Goal: Contribute content: Add original content to the website for others to see

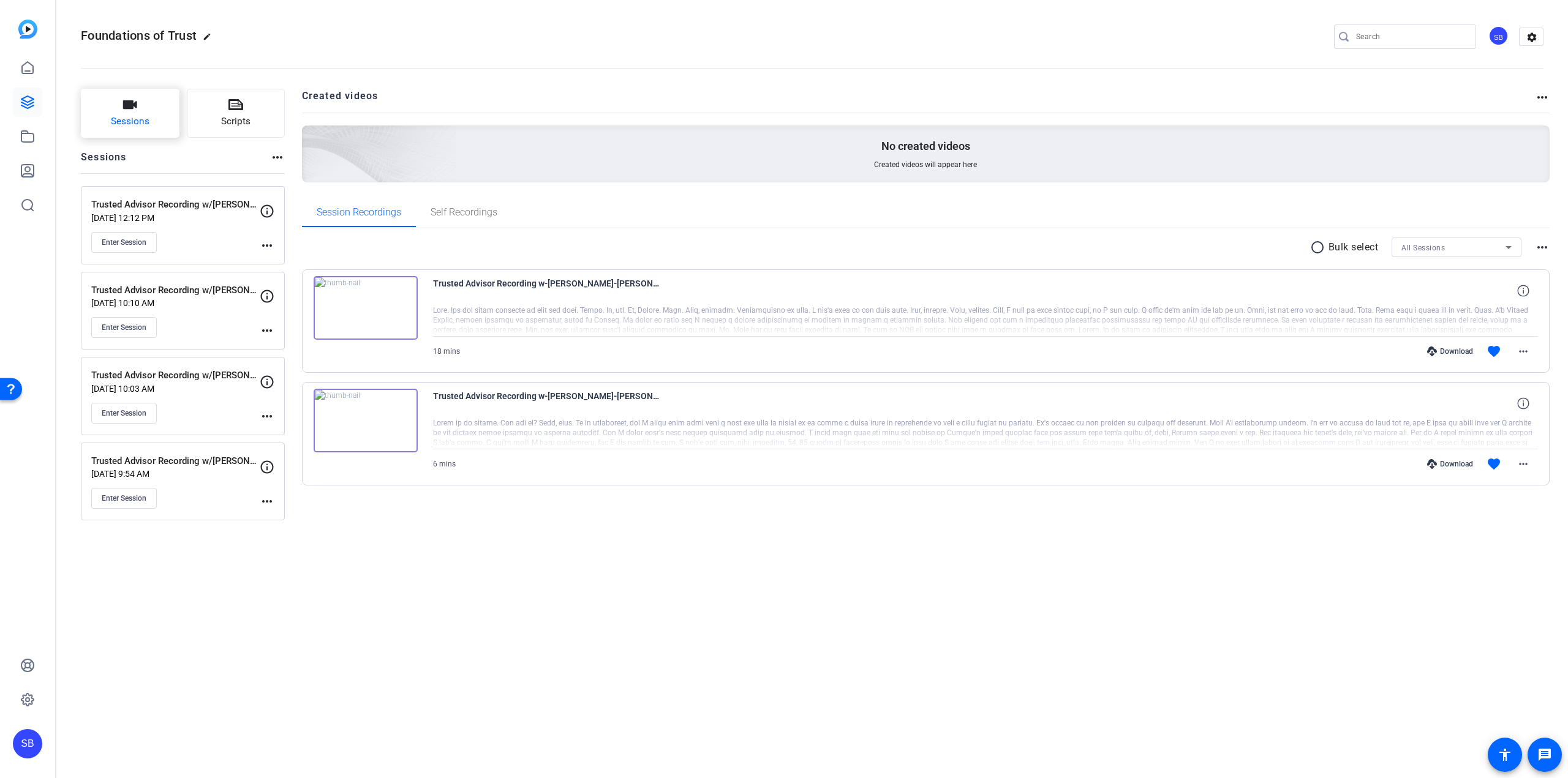
click at [116, 106] on button "Sessions" at bounding box center [130, 113] width 99 height 49
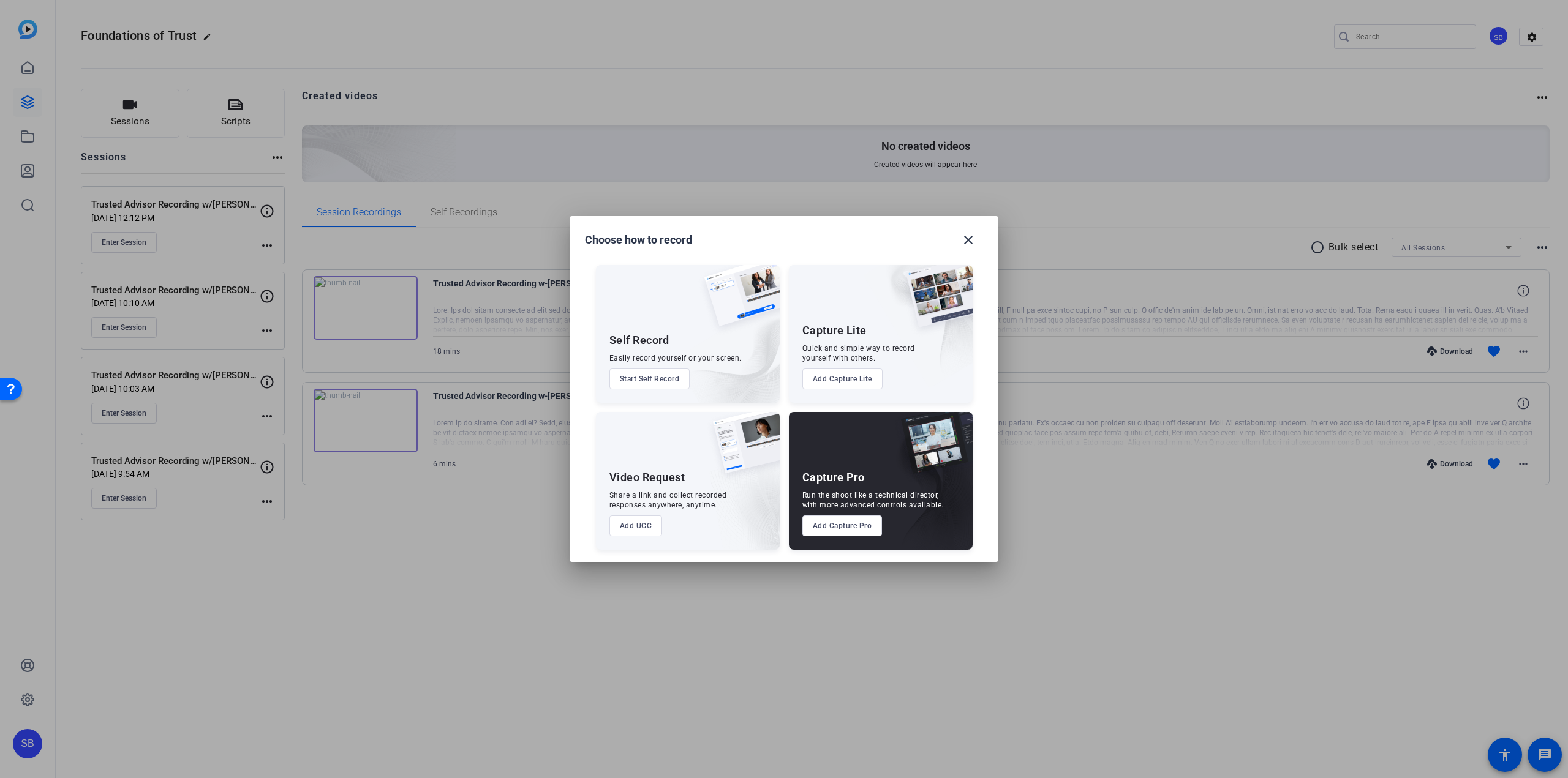
click at [854, 523] on button "Add Capture Pro" at bounding box center [843, 526] width 80 height 21
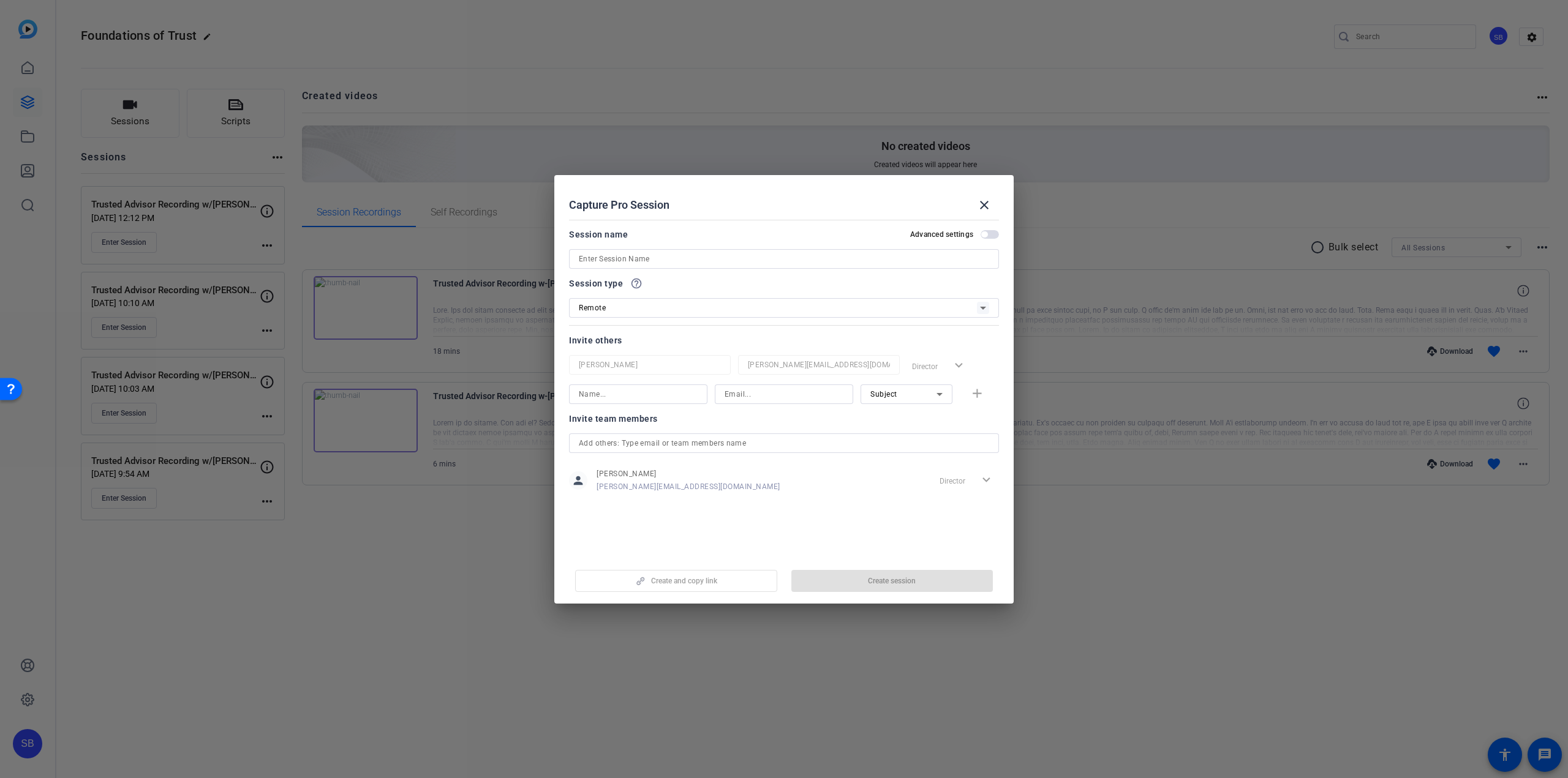
click at [658, 256] on input at bounding box center [784, 259] width 411 height 15
paste input "[PERSON_NAME] <[PERSON_NAME][EMAIL_ADDRESS][PERSON_NAME][DOMAIN_NAME]>"
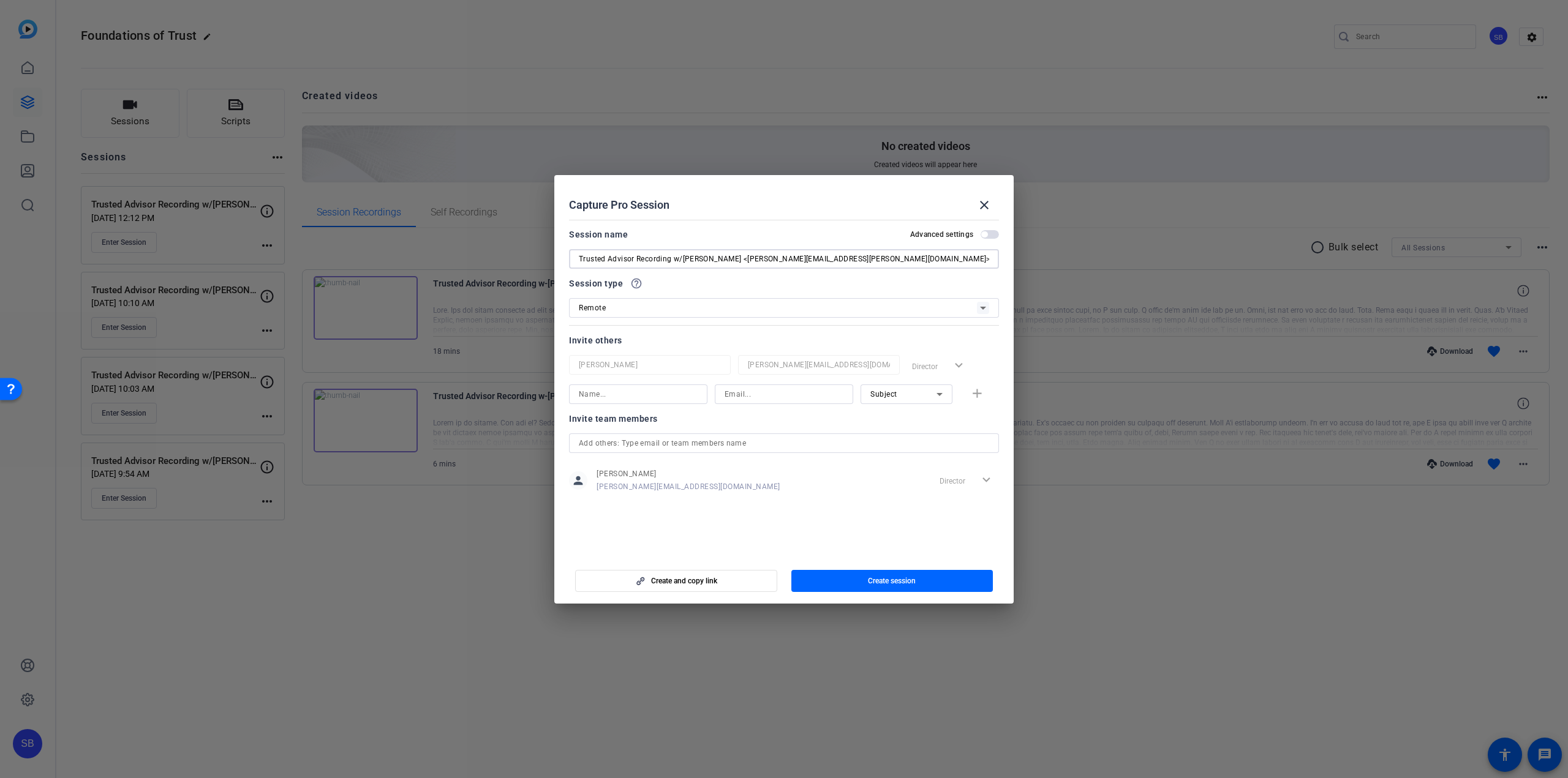
drag, startPoint x: 840, startPoint y: 259, endPoint x: 750, endPoint y: 259, distance: 90.0
click at [750, 259] on input "Trusted Advisor Recording w/[PERSON_NAME] <[PERSON_NAME][EMAIL_ADDRESS][PERSON_…" at bounding box center [784, 259] width 411 height 15
type input "Trusted Advisor Recording w/[PERSON_NAME] <[PERSON_NAME][EMAIL_ADDRESS][PERSON_…"
click at [735, 398] on input at bounding box center [784, 394] width 119 height 15
paste input "[PERSON_NAME][EMAIL_ADDRESS][PERSON_NAME][DOMAIN_NAME]"
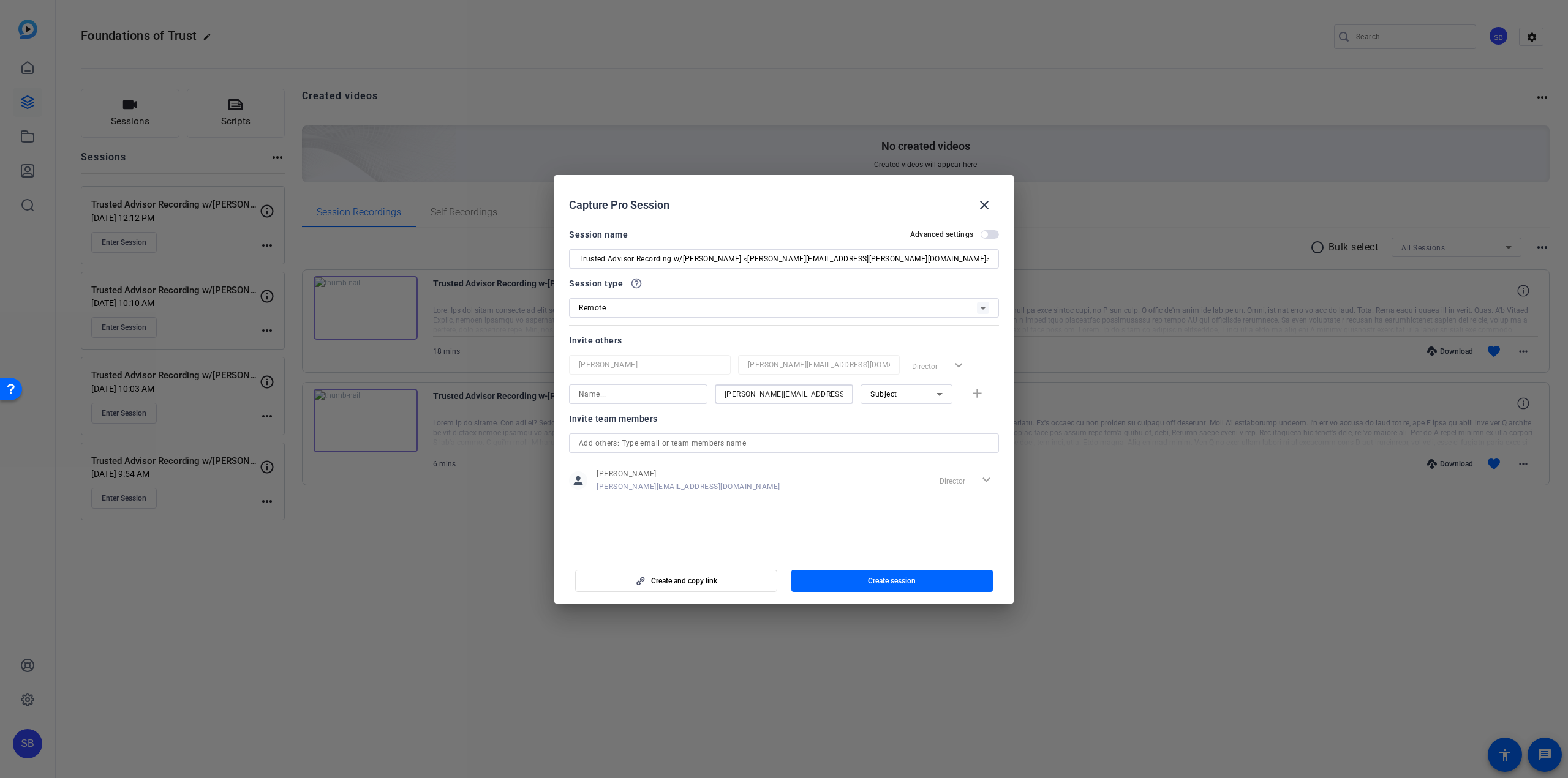
type input "[PERSON_NAME][EMAIL_ADDRESS][PERSON_NAME][DOMAIN_NAME]"
drag, startPoint x: 741, startPoint y: 259, endPoint x: 680, endPoint y: 262, distance: 61.1
click at [680, 262] on input "Trusted Advisor Recording w/[PERSON_NAME] <[PERSON_NAME][EMAIL_ADDRESS][PERSON_…" at bounding box center [784, 259] width 411 height 15
click at [627, 396] on input at bounding box center [638, 394] width 119 height 15
paste input "[PERSON_NAME]"
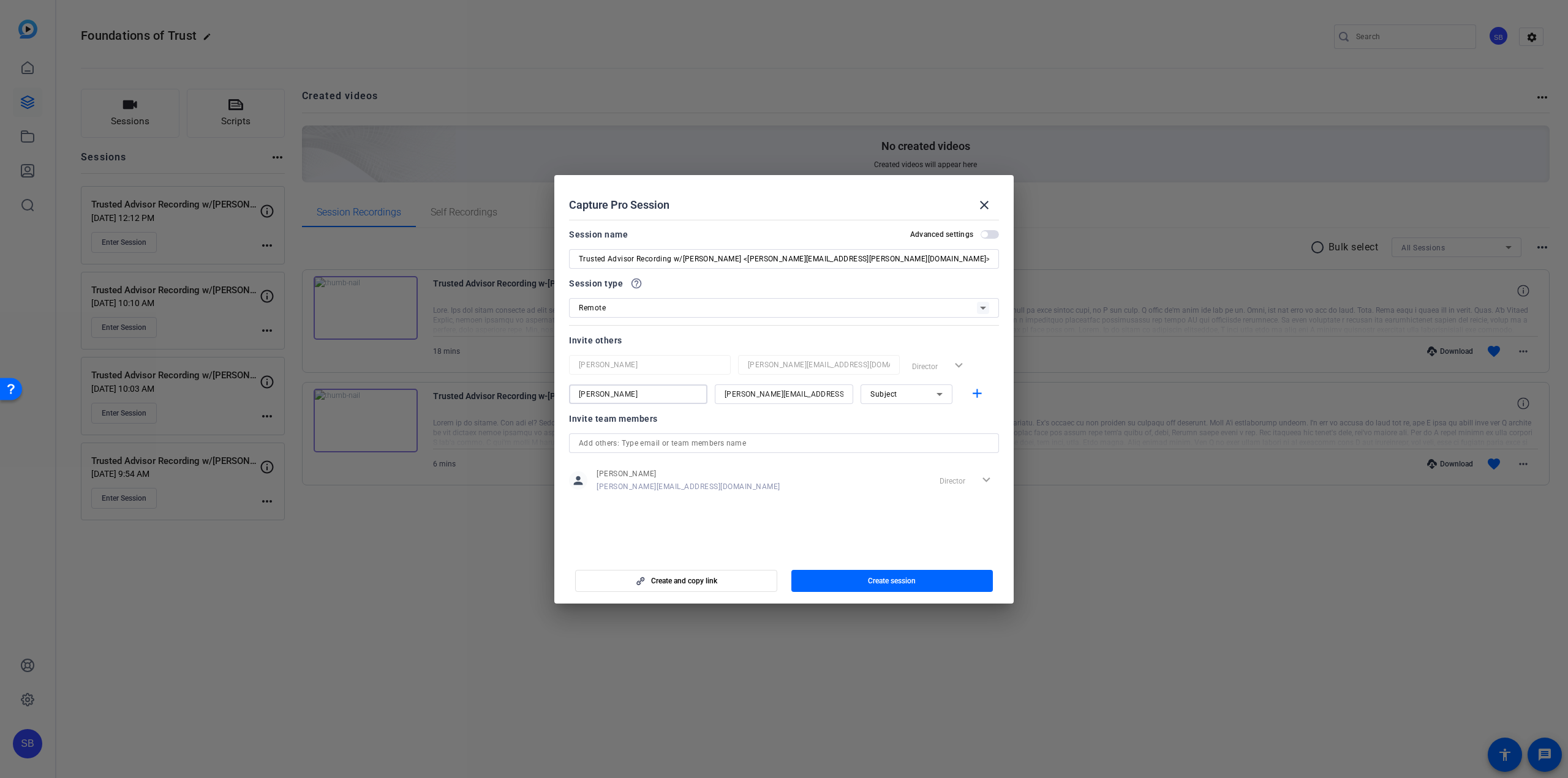
type input "[PERSON_NAME]"
drag, startPoint x: 872, startPoint y: 264, endPoint x: 743, endPoint y: 261, distance: 129.0
click at [743, 261] on input "Trusted Advisor Recording w/[PERSON_NAME] <[PERSON_NAME][EMAIL_ADDRESS][PERSON_…" at bounding box center [784, 259] width 411 height 15
type input "Trusted Advisor Recording w/[PERSON_NAME]"
click at [865, 577] on span "button" at bounding box center [893, 581] width 202 height 29
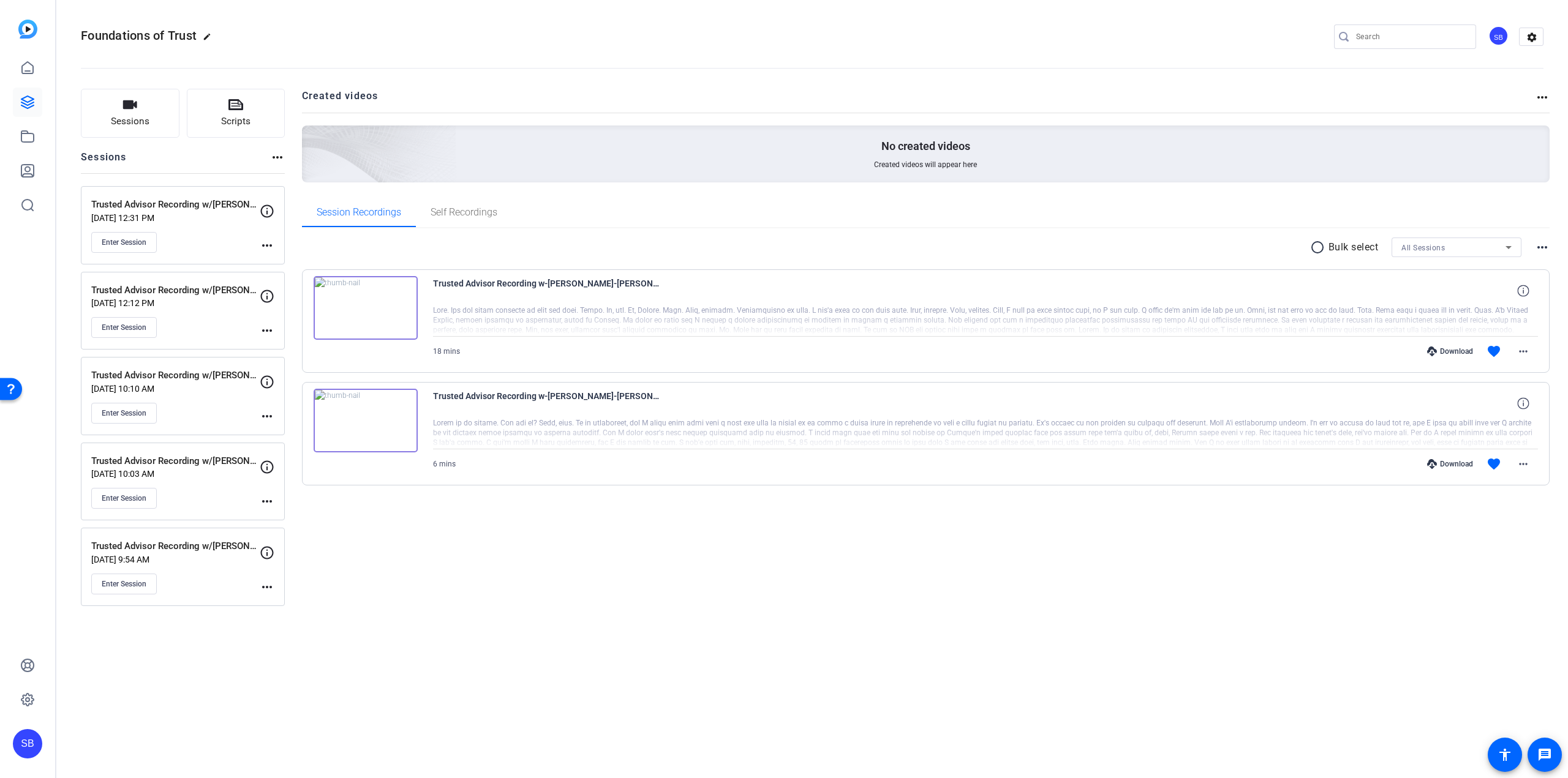
click at [267, 245] on mat-icon "more_horiz" at bounding box center [267, 245] width 15 height 15
click at [286, 259] on span "Edit Session" at bounding box center [298, 263] width 56 height 15
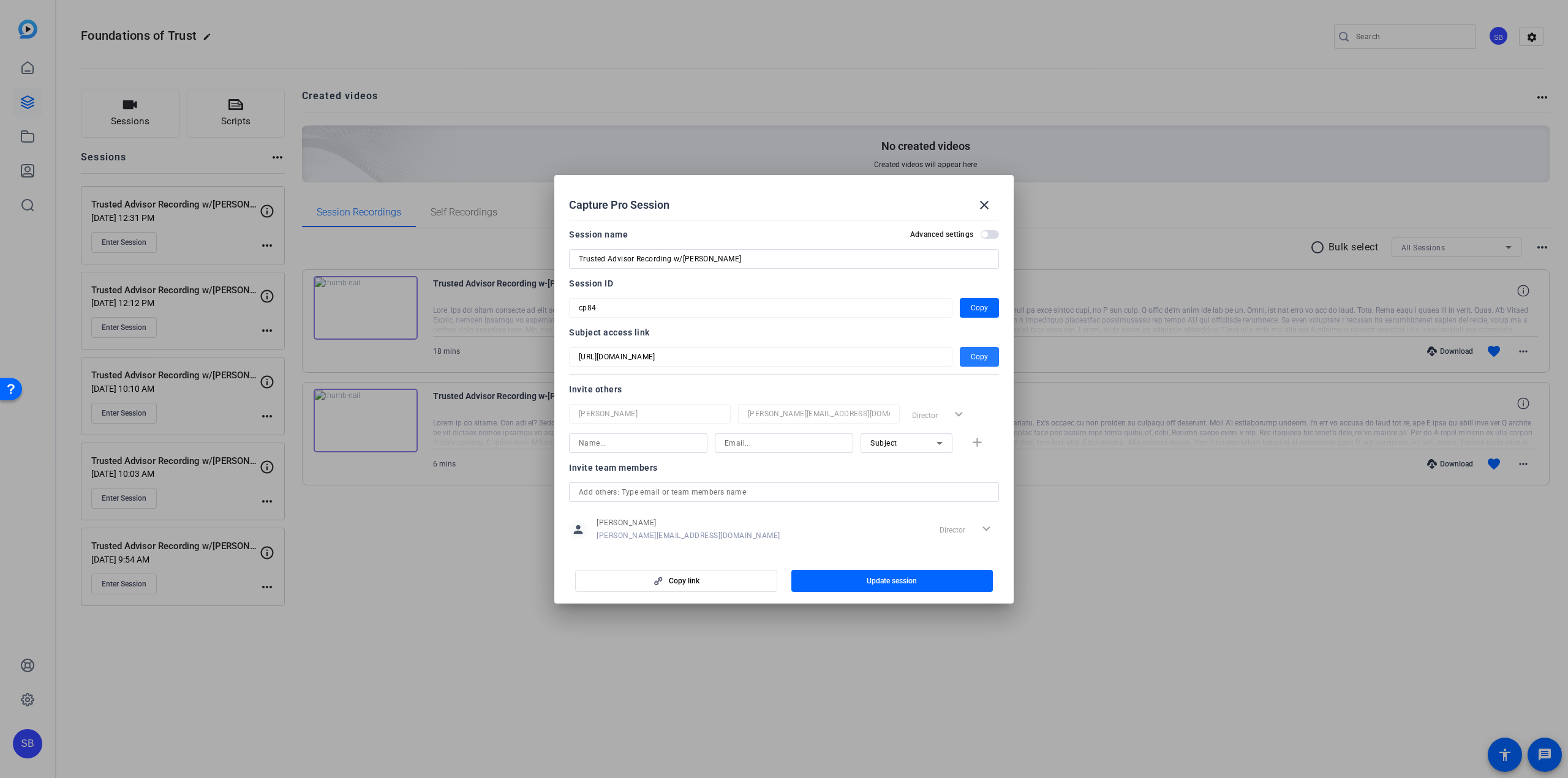
click at [972, 356] on span "Copy" at bounding box center [979, 357] width 17 height 15
click at [988, 205] on mat-icon "close" at bounding box center [984, 205] width 15 height 15
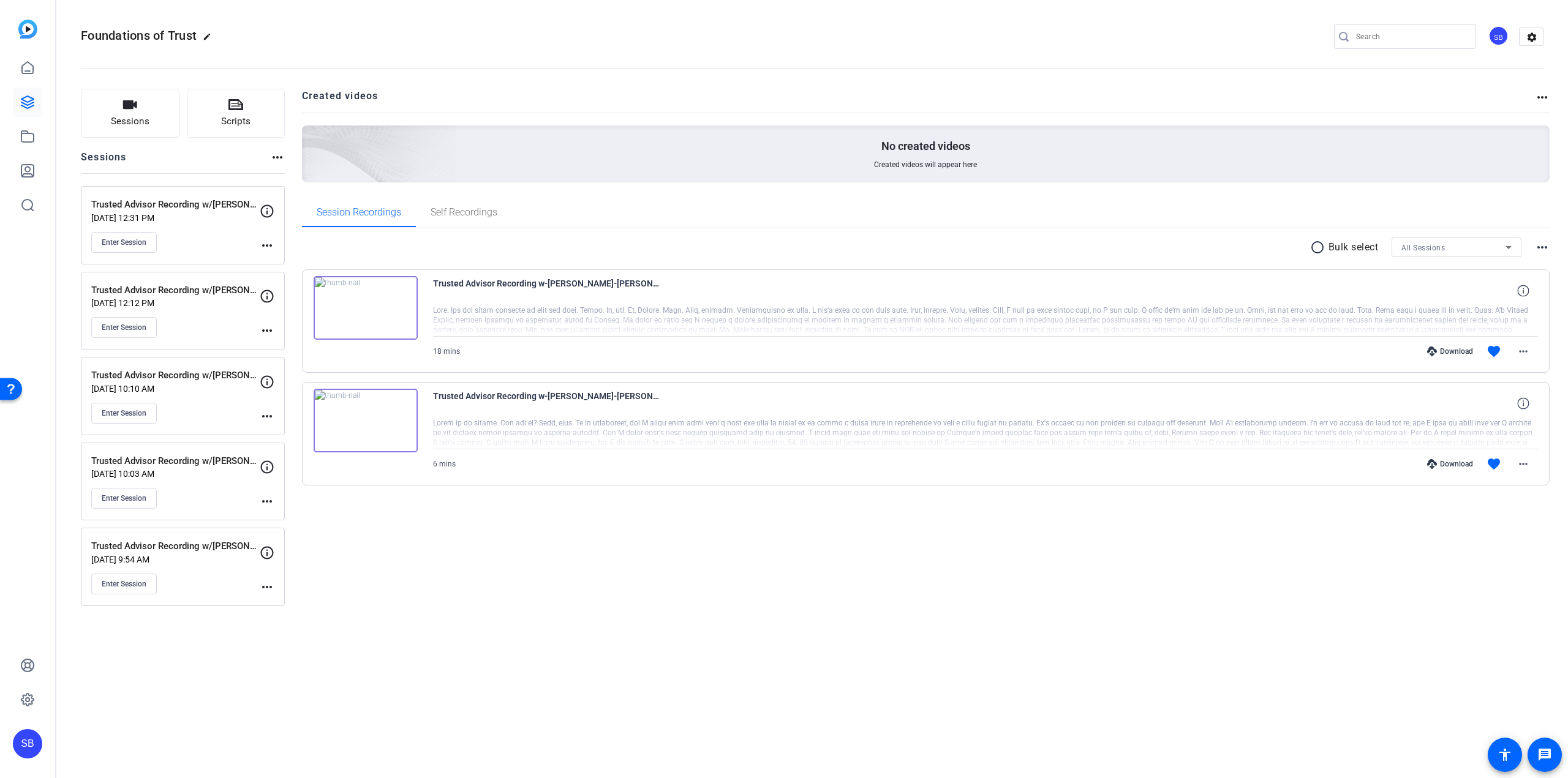
click at [187, 306] on p "[DATE] 12:12 PM" at bounding box center [175, 303] width 169 height 10
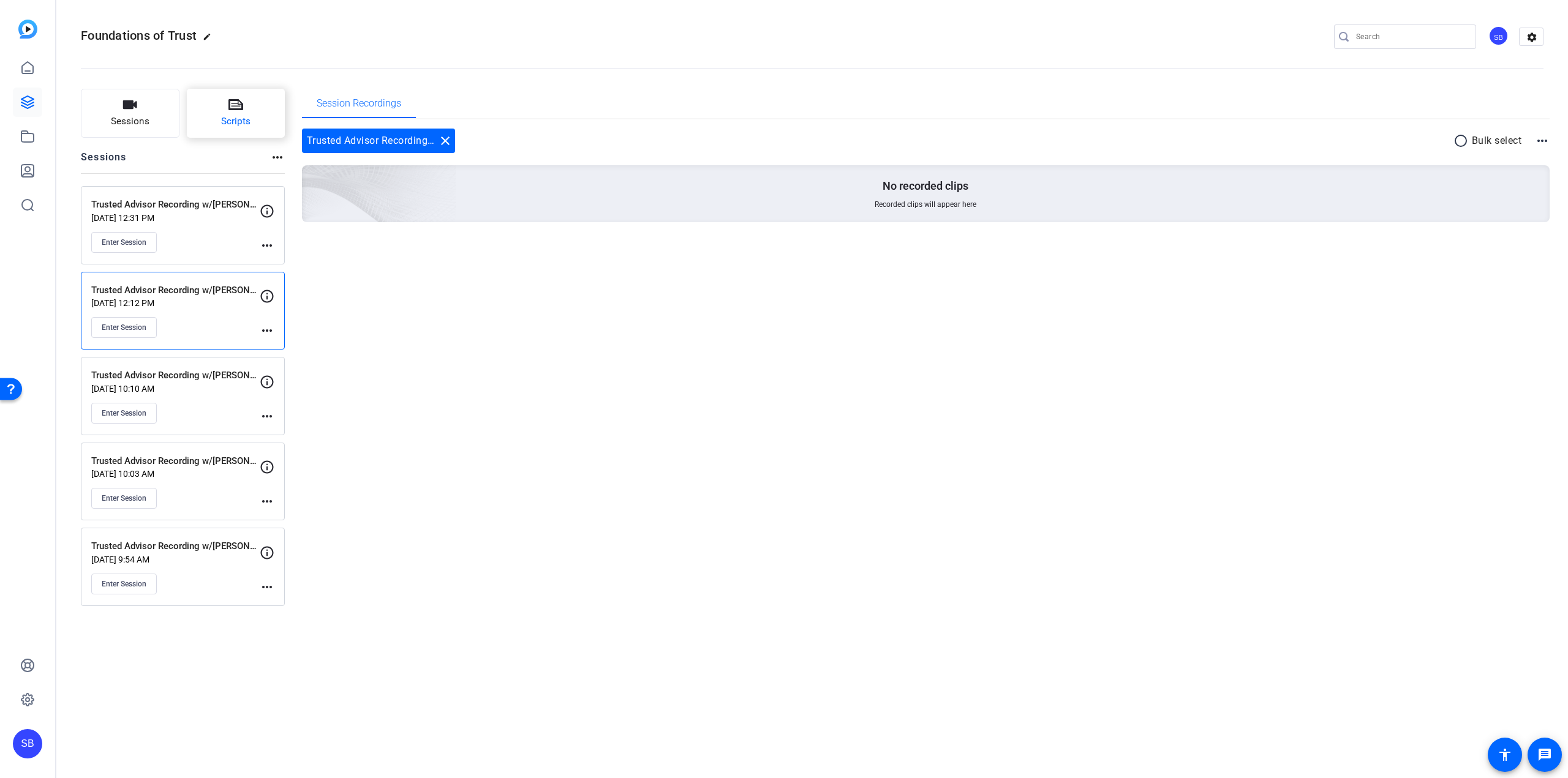
click at [246, 129] on button "Scripts" at bounding box center [236, 113] width 99 height 49
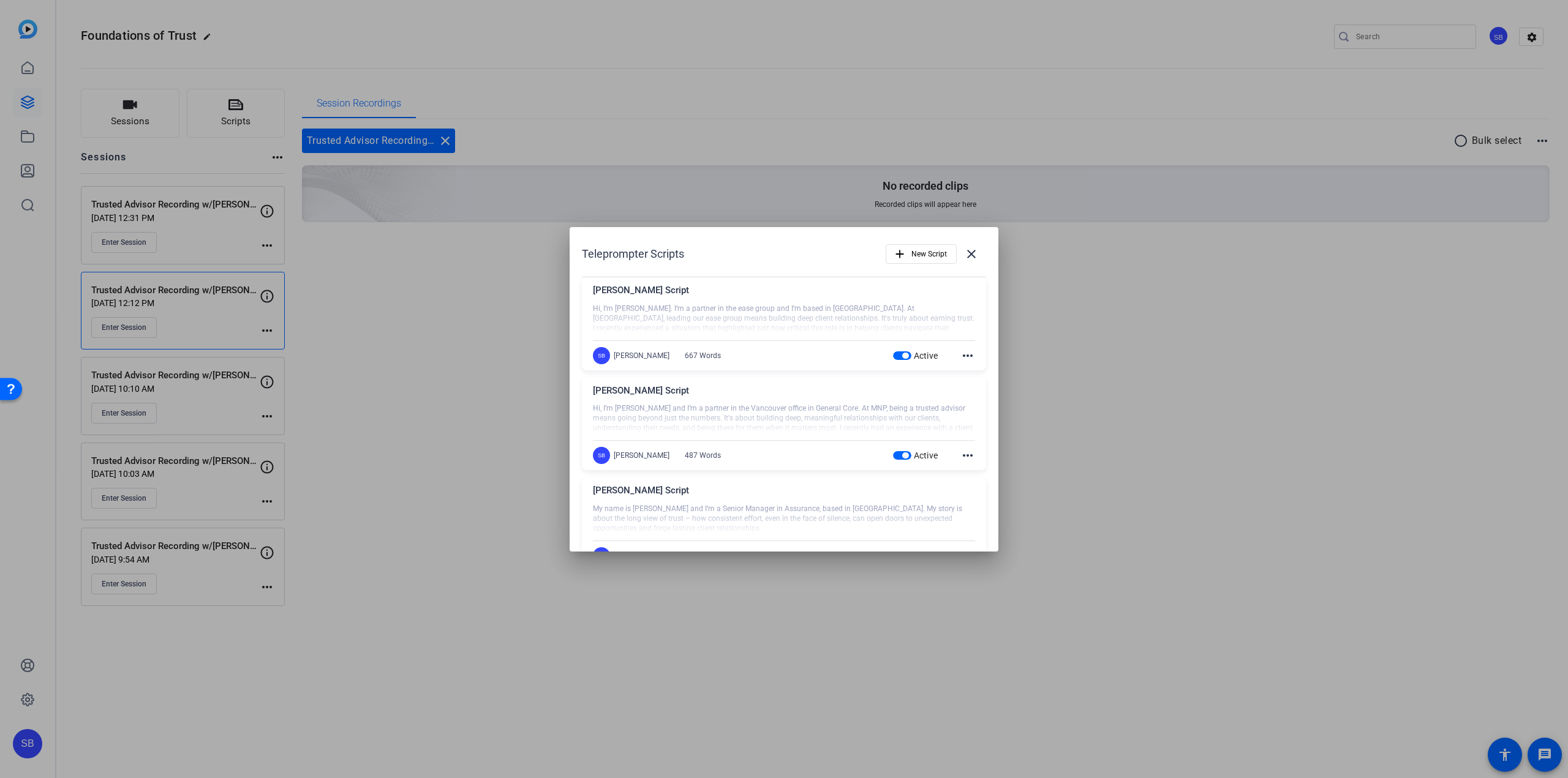
click at [1115, 412] on div at bounding box center [784, 389] width 1568 height 778
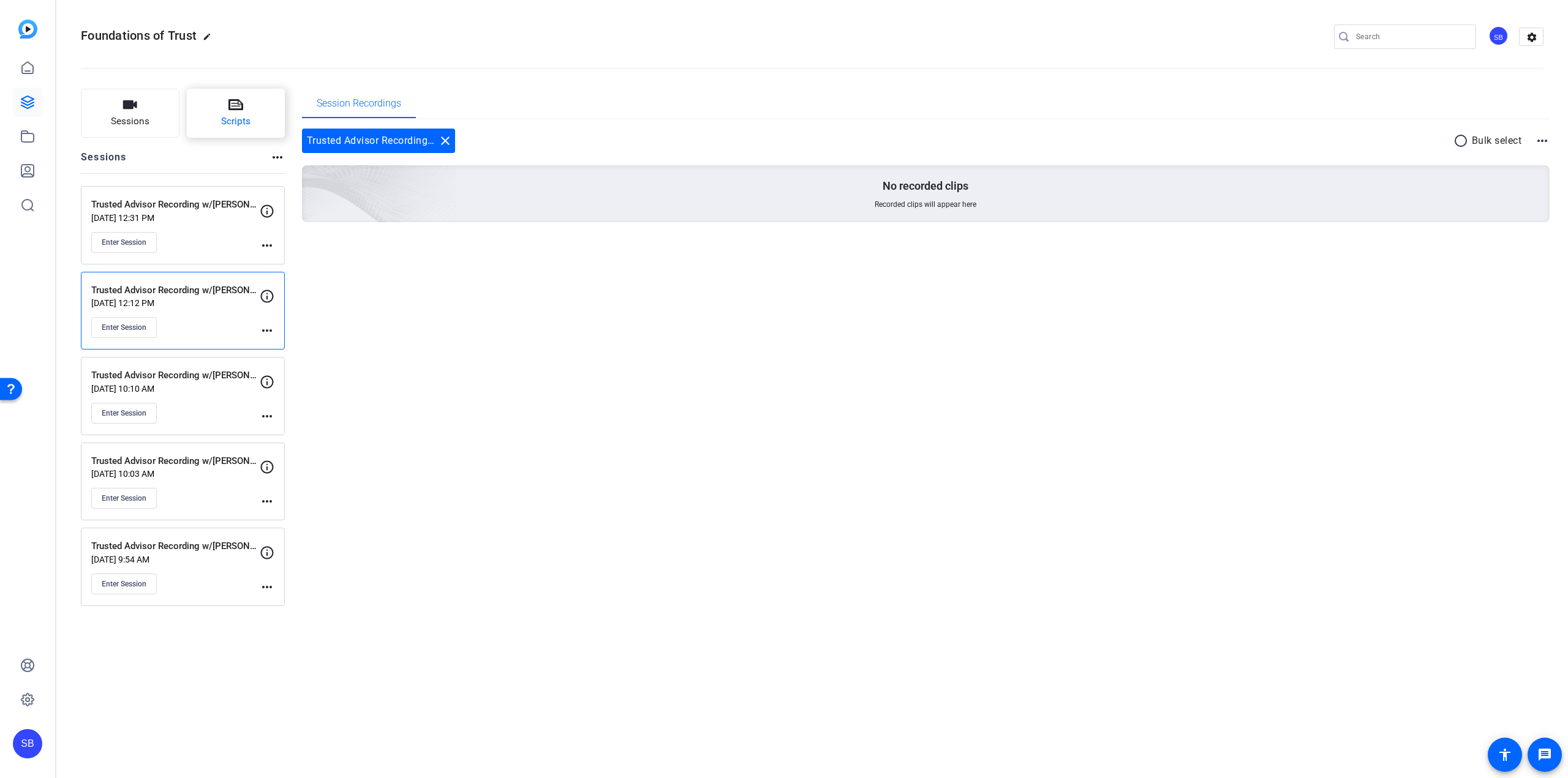
click at [224, 115] on span "Scripts" at bounding box center [236, 121] width 29 height 14
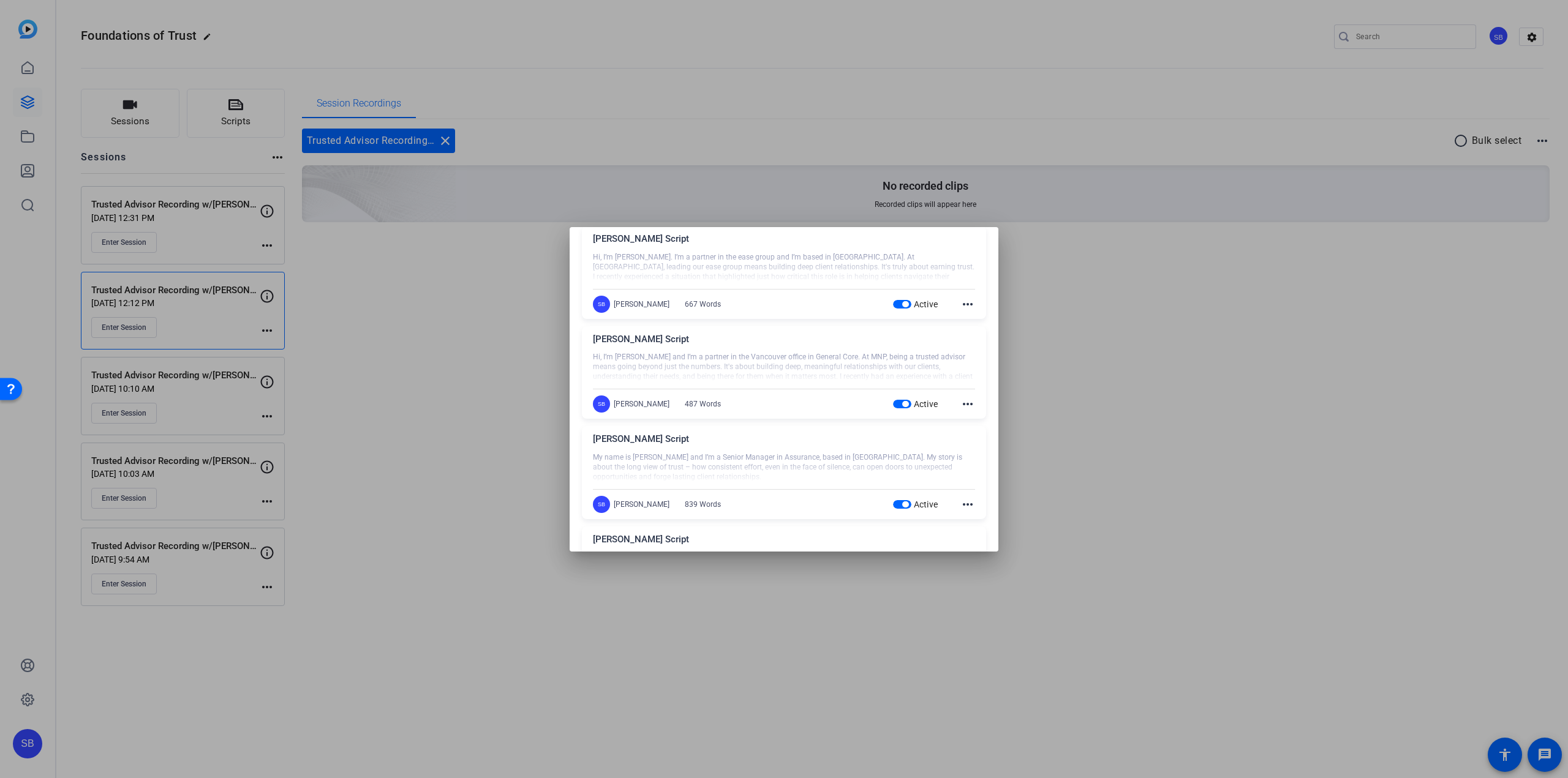
scroll to position [122, 0]
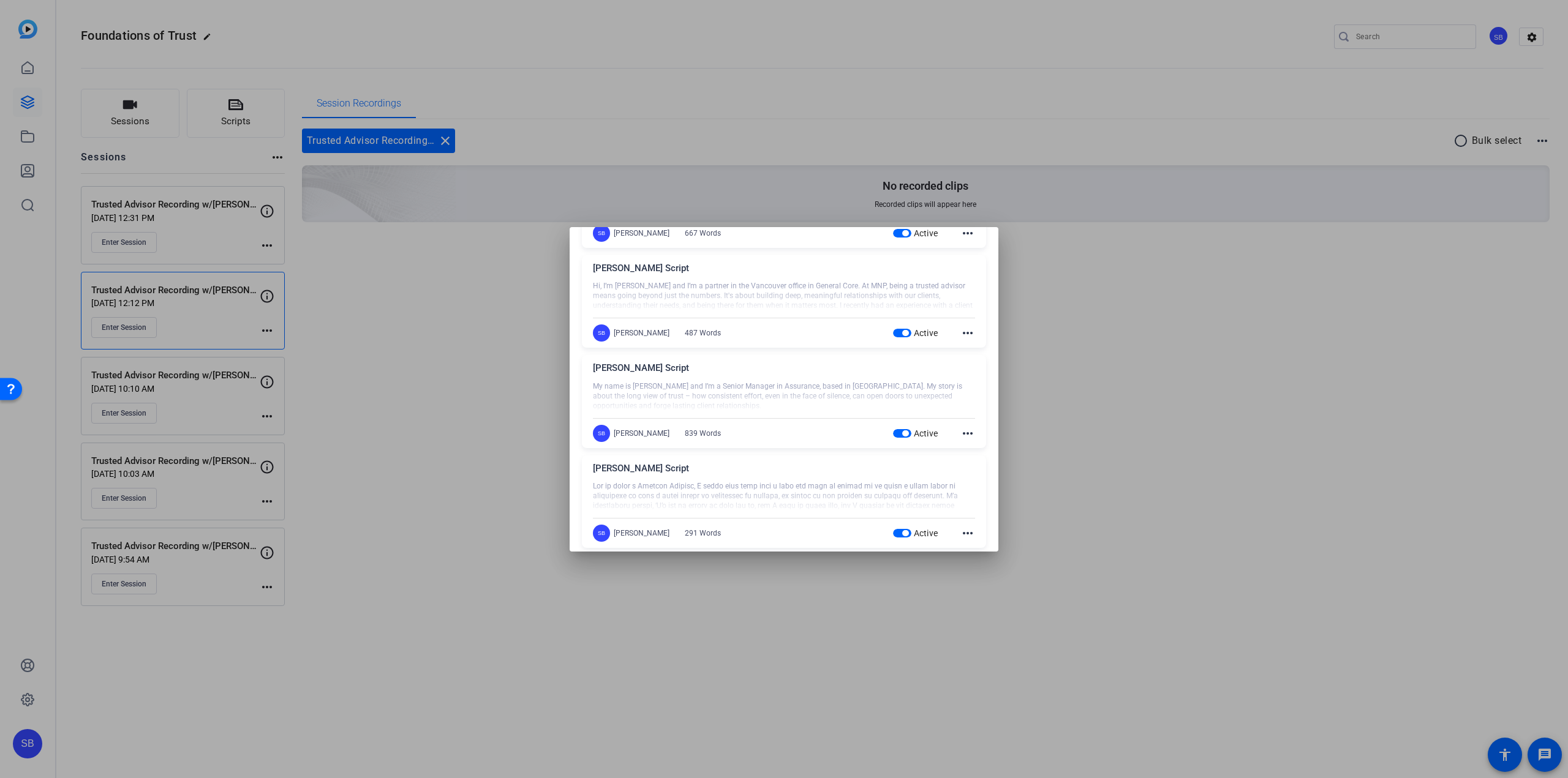
click at [966, 429] on mat-icon "more_horiz" at bounding box center [968, 433] width 15 height 15
click at [975, 450] on span "Edit" at bounding box center [989, 451] width 49 height 15
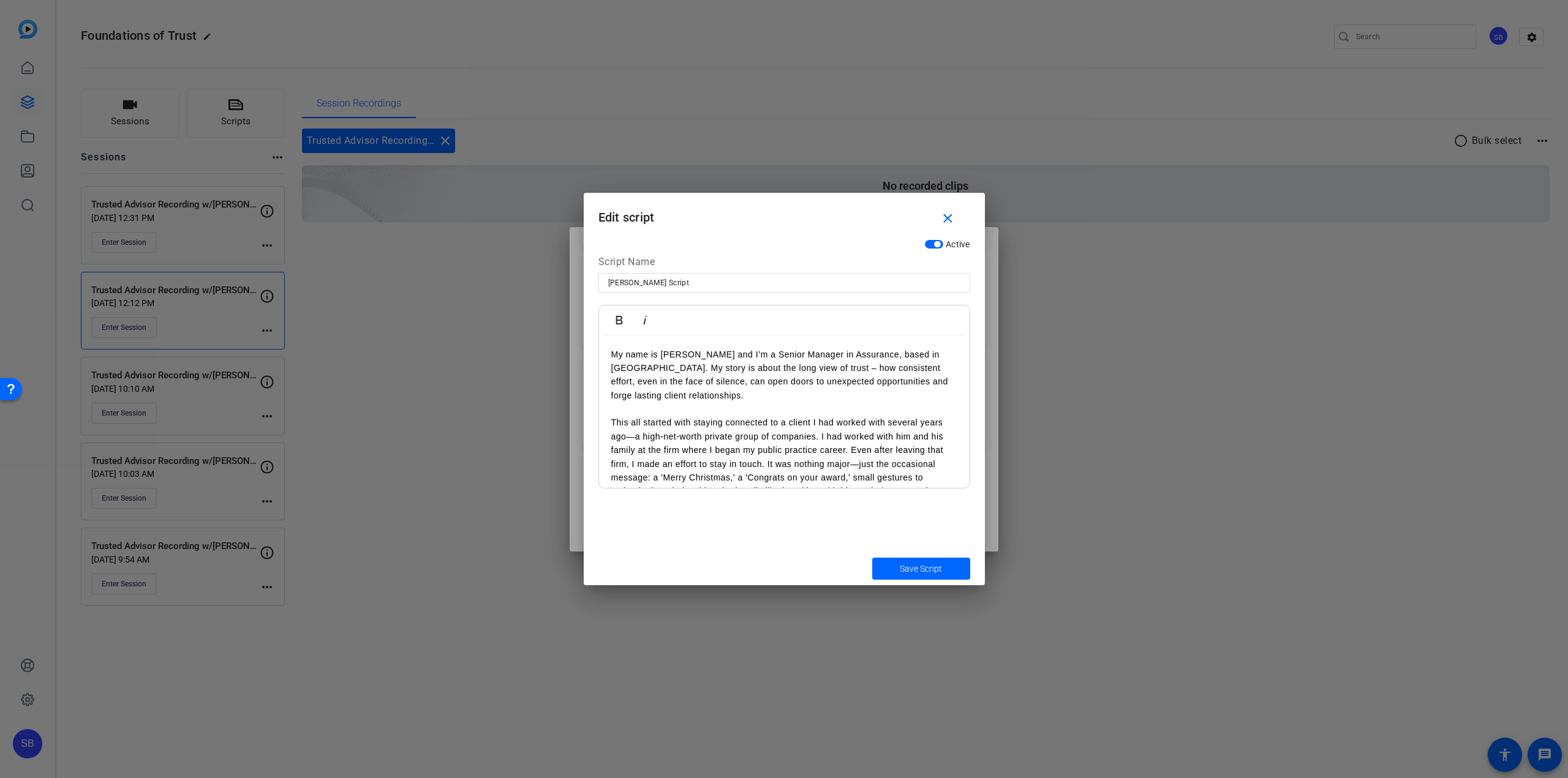
click at [1146, 396] on div at bounding box center [784, 389] width 1568 height 778
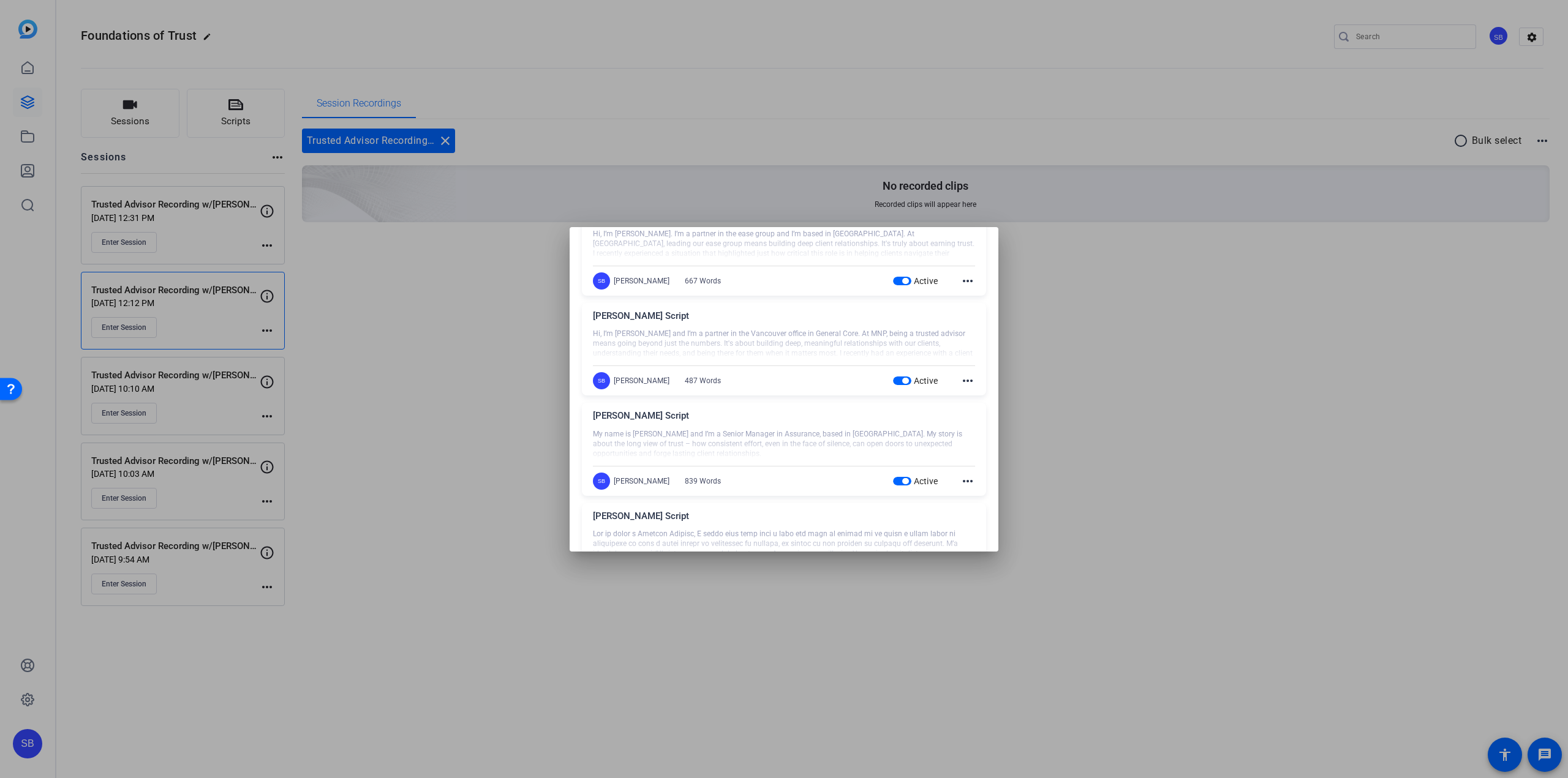
scroll to position [0, 0]
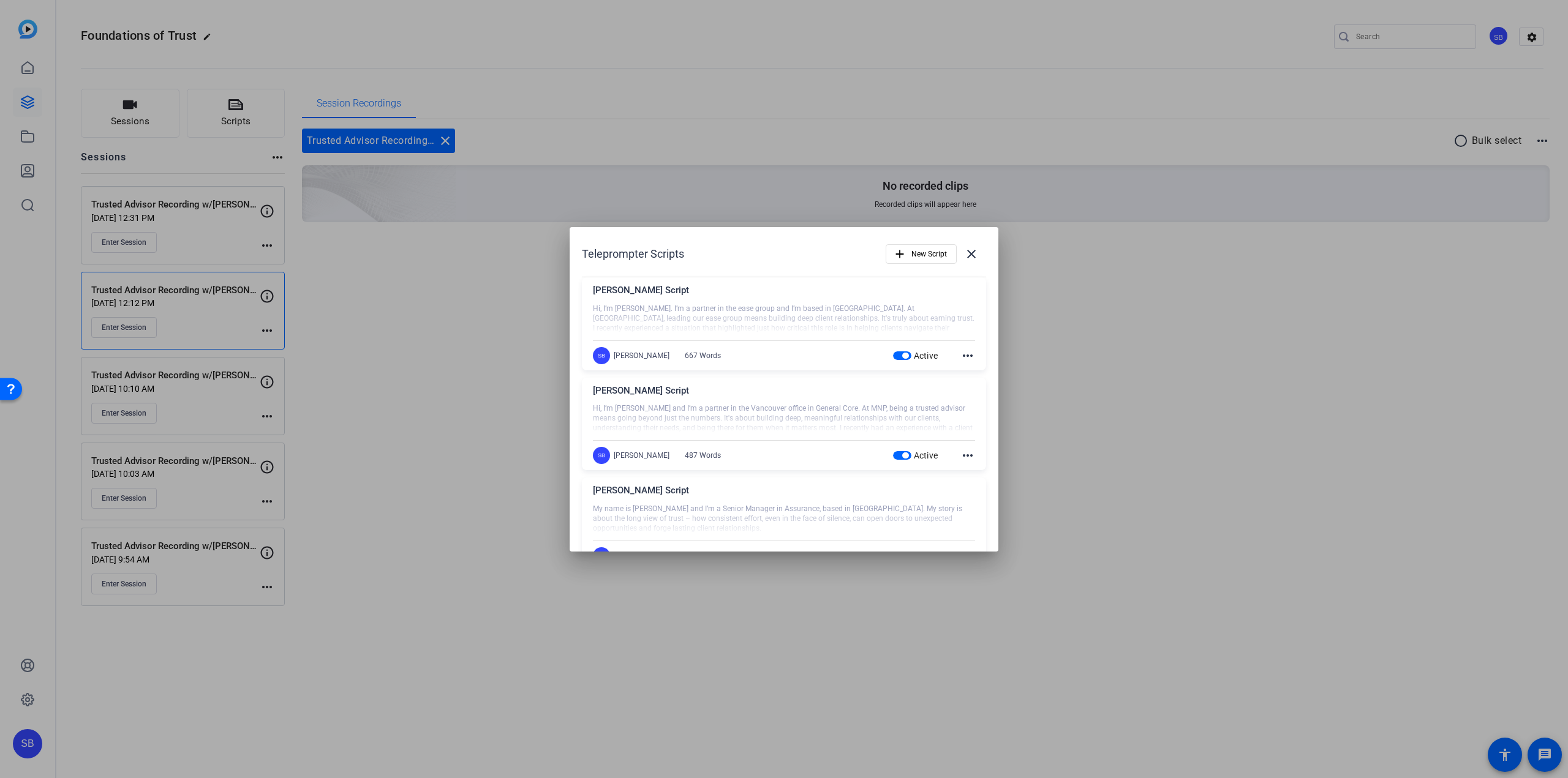
click at [961, 357] on mat-icon "more_horiz" at bounding box center [968, 356] width 15 height 15
click at [962, 379] on button "Edit" at bounding box center [989, 374] width 69 height 15
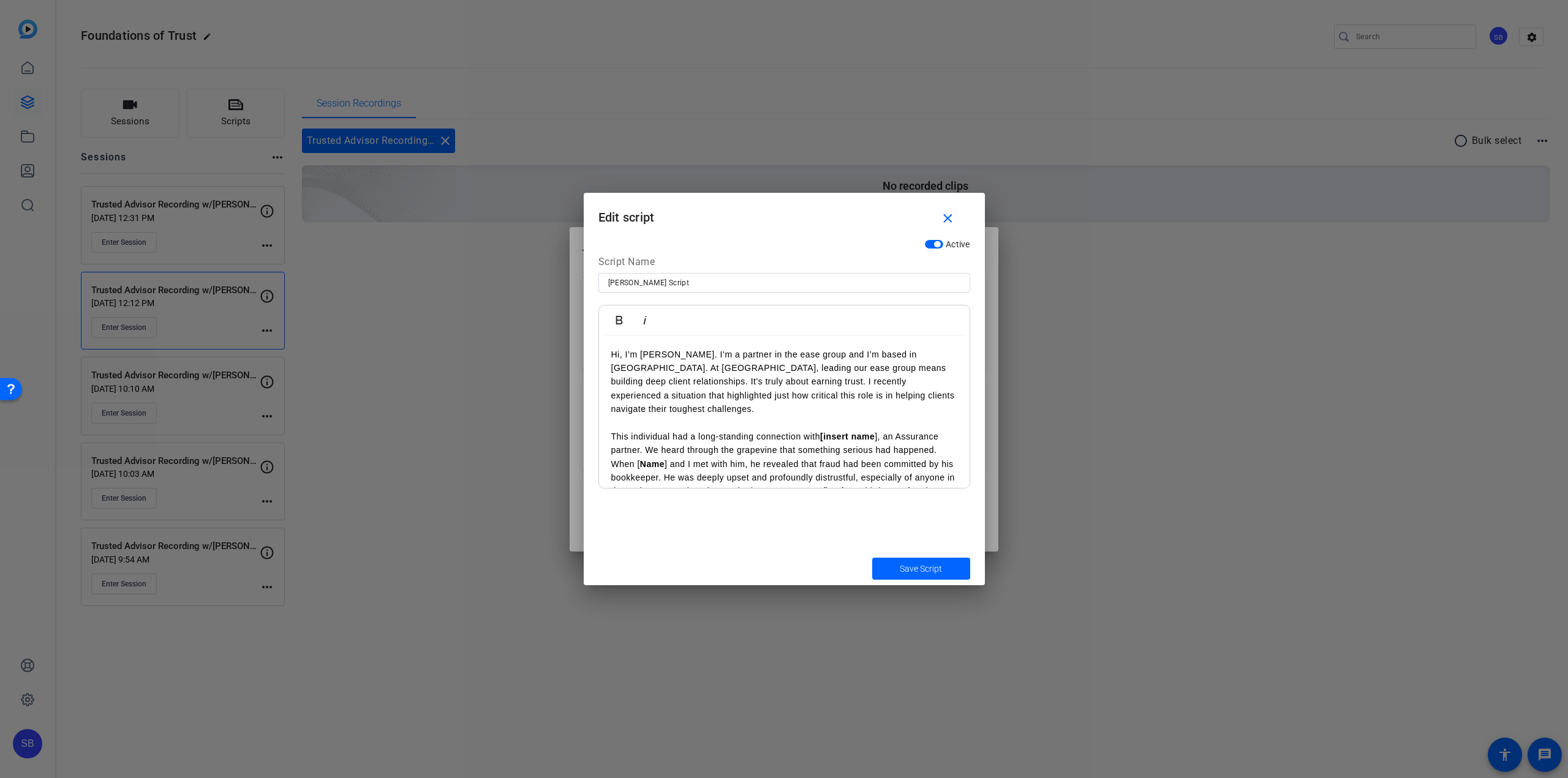
click at [894, 374] on p "Hi, I’m [PERSON_NAME]. I’m a partner in the ease group and I’m based in [GEOGRA…" at bounding box center [784, 382] width 346 height 69
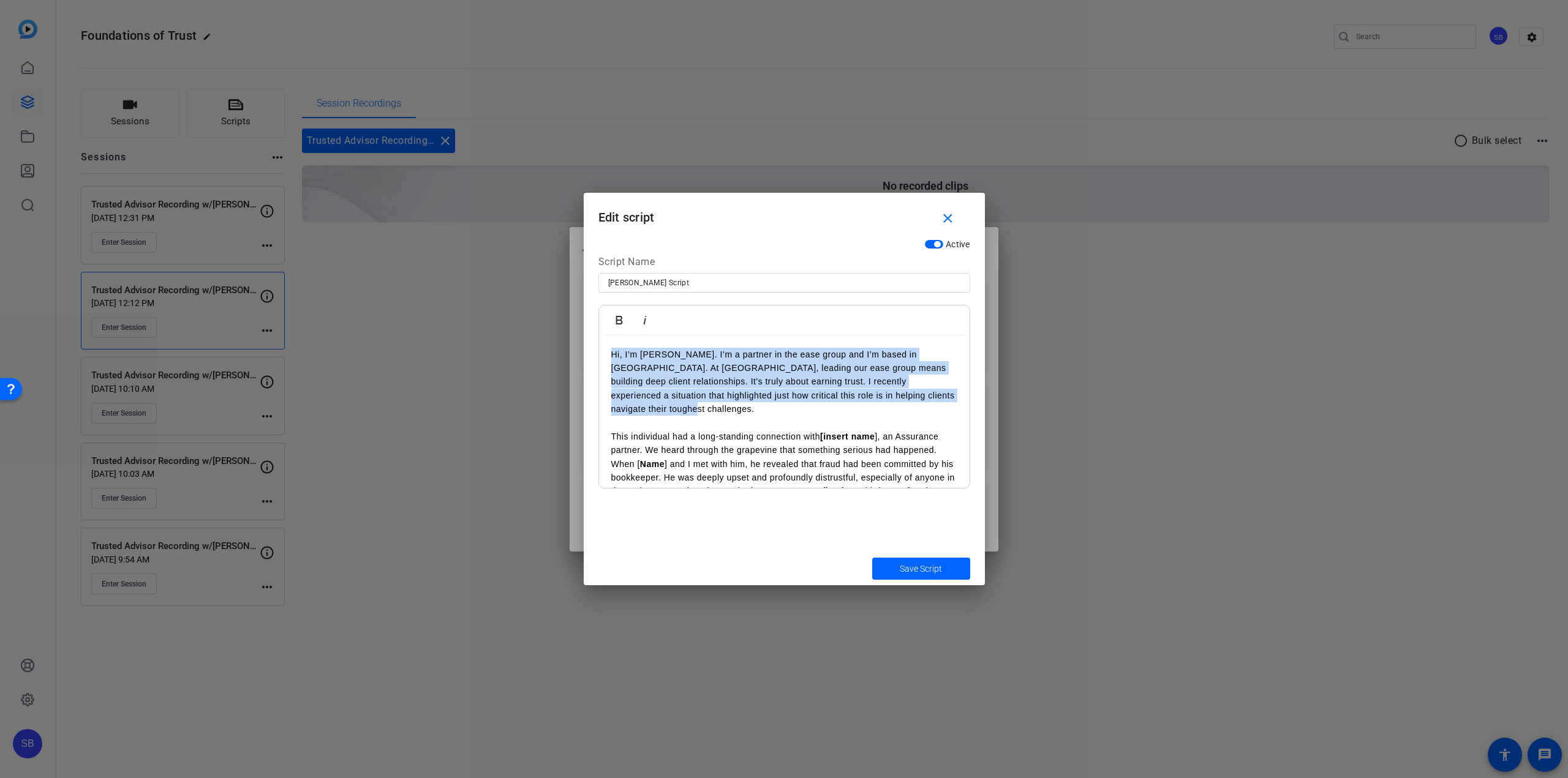
drag, startPoint x: 934, startPoint y: 402, endPoint x: 613, endPoint y: 354, distance: 324.6
click at [613, 354] on p "Hi, I’m [PERSON_NAME]. I’m a partner in the ease group and I’m based in [GEOGRA…" at bounding box center [784, 382] width 346 height 69
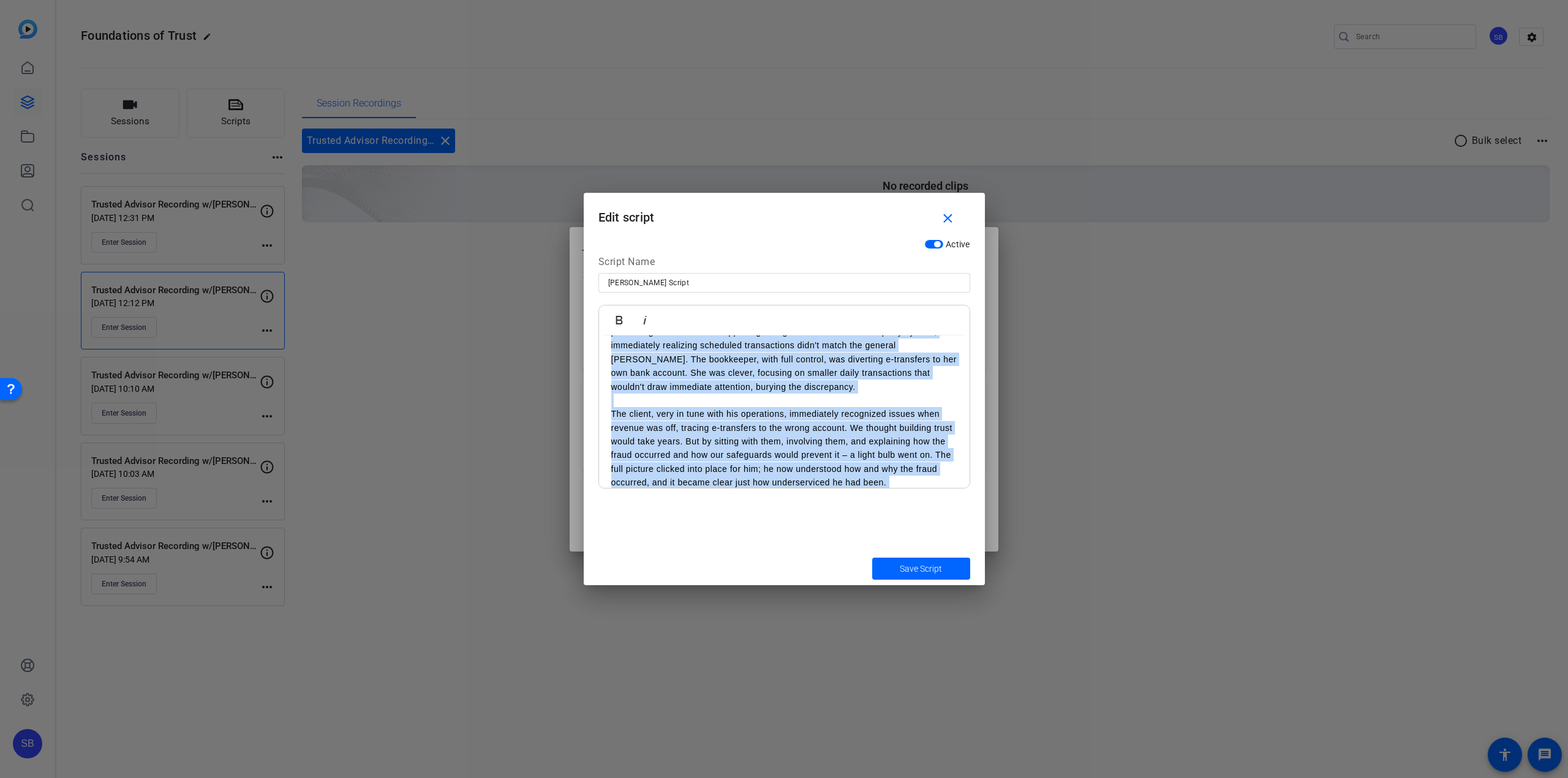
scroll to position [721, 0]
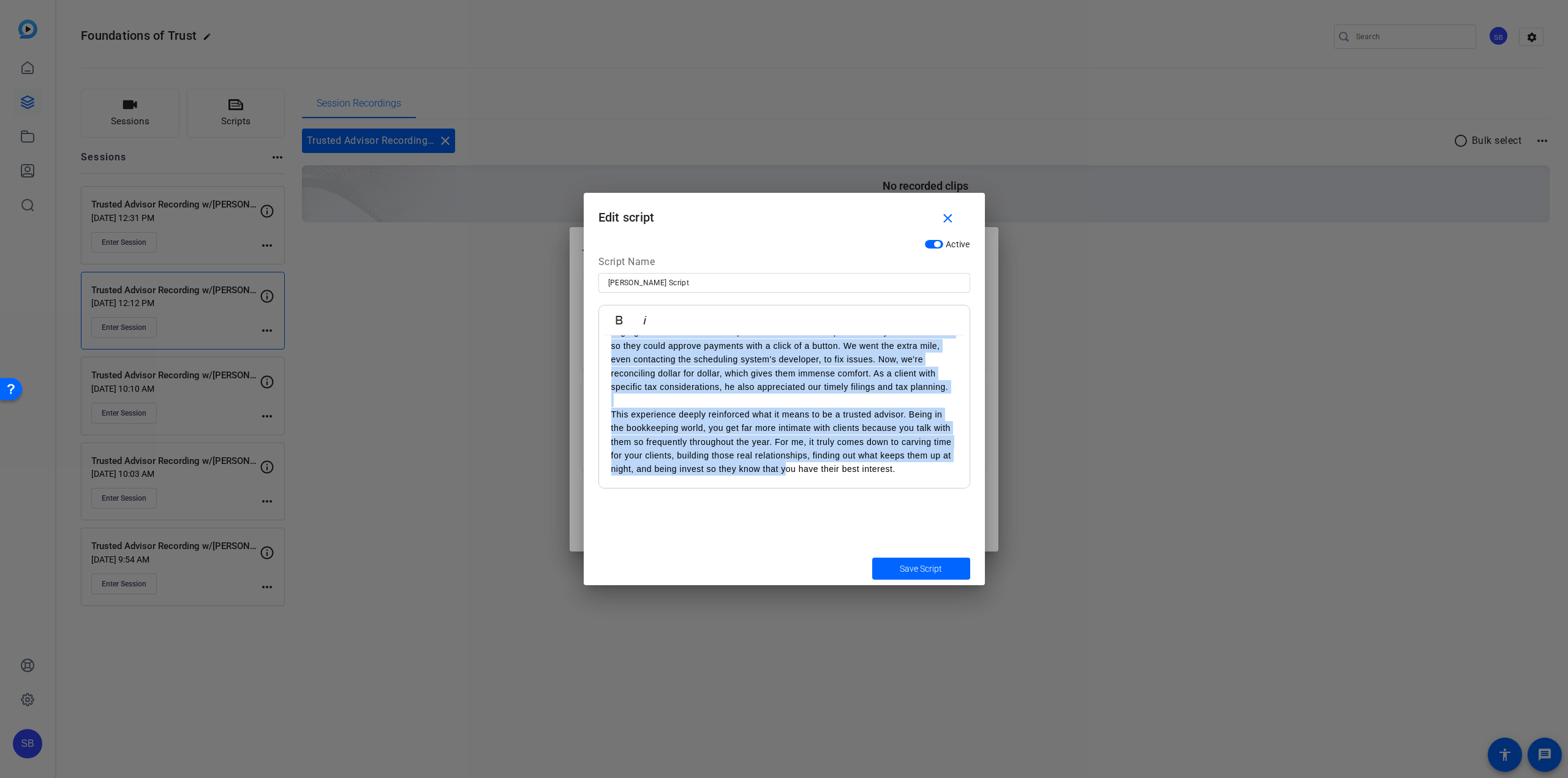
drag, startPoint x: 614, startPoint y: 435, endPoint x: 807, endPoint y: 639, distance: 280.8
click at [807, 639] on div "Teleprompter Scripts add New Script close [PERSON_NAME] Script Hi, I’m [PERSON_…" at bounding box center [784, 389] width 1568 height 778
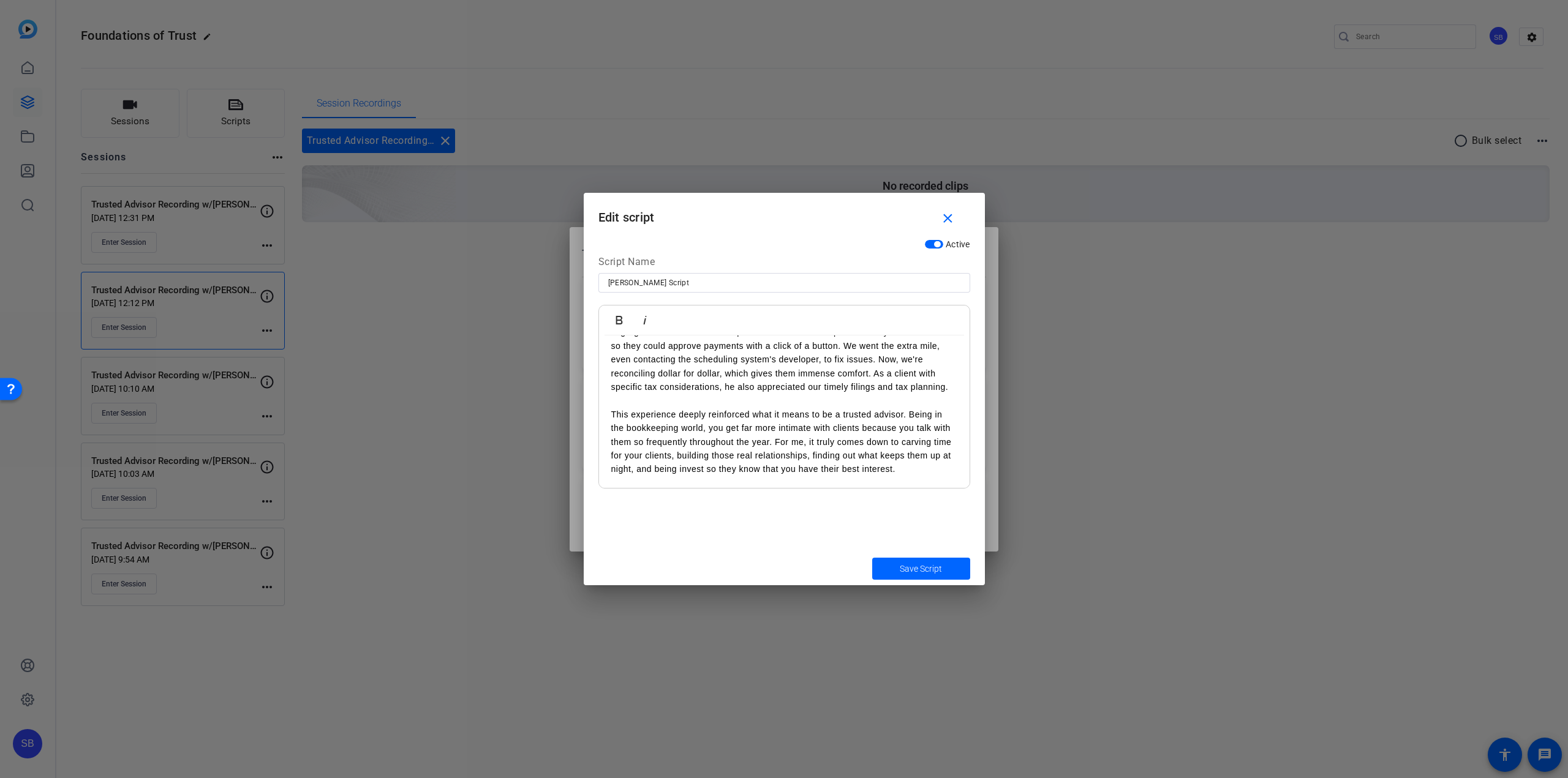
scroll to position [0, 0]
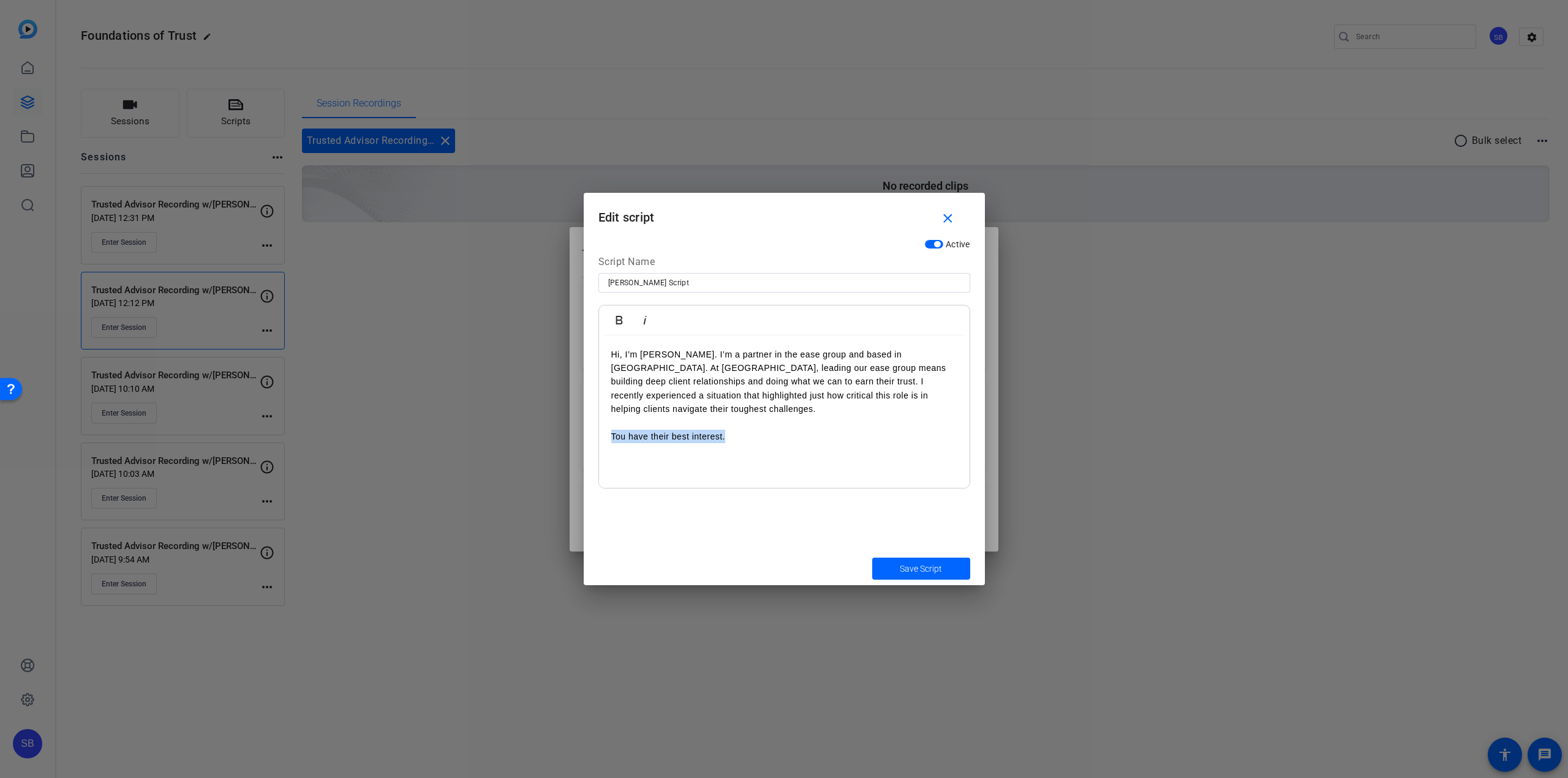
drag, startPoint x: 730, startPoint y: 441, endPoint x: 599, endPoint y: 435, distance: 131.1
click at [599, 435] on div "Hi, I’m [PERSON_NAME]. I’m a partner in the ease group and based in [GEOGRAPHIC…" at bounding box center [784, 412] width 371 height 153
click at [706, 437] on p at bounding box center [784, 436] width 346 height 13
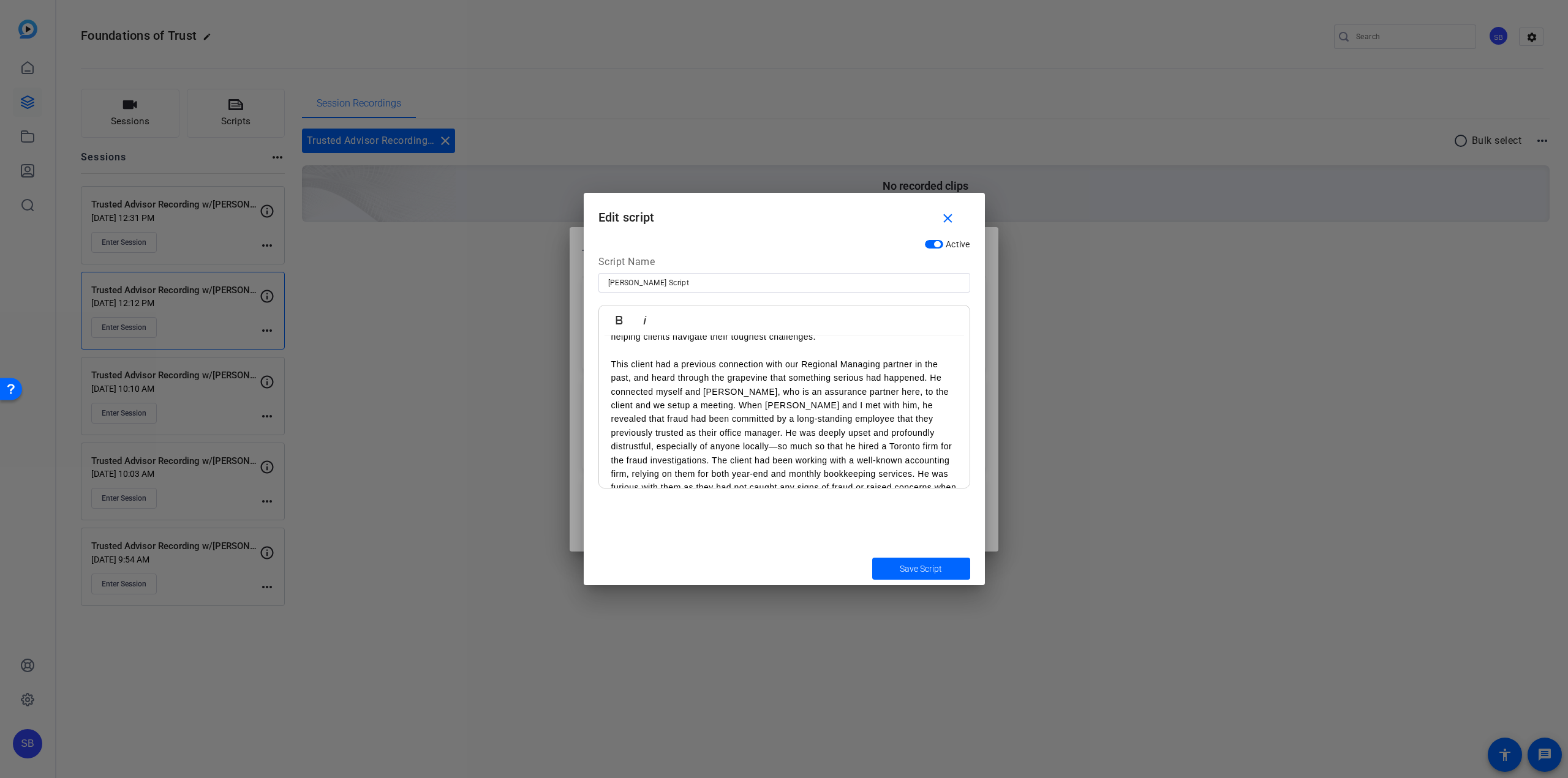
scroll to position [92, 0]
click at [676, 411] on p "This client had a previous connection with our Regional Managing partner in the…" at bounding box center [784, 413] width 346 height 150
click at [700, 382] on p "This client had a previous connection with our Regional Managing partner in the…" at bounding box center [784, 413] width 346 height 150
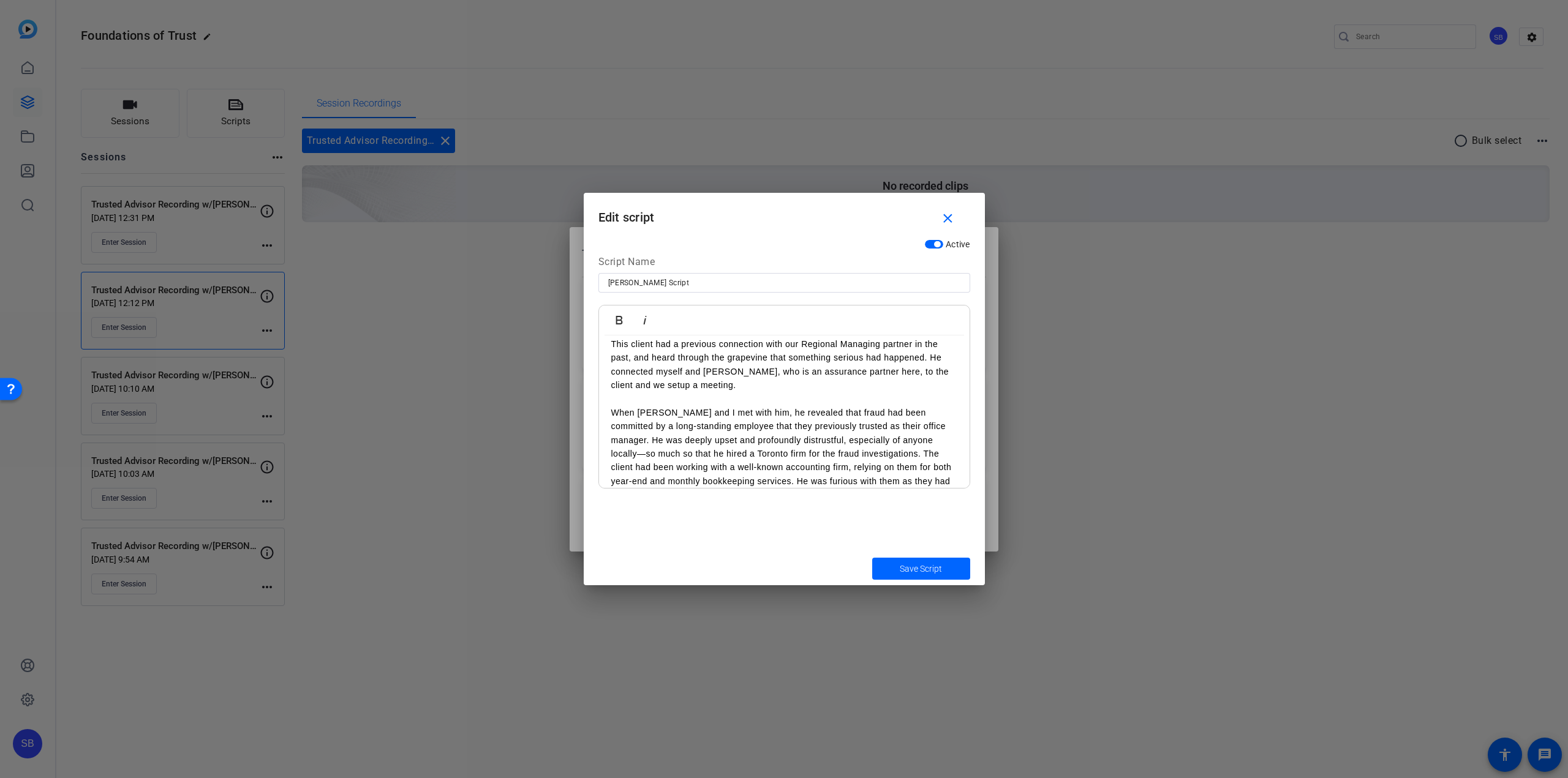
scroll to position [118, 0]
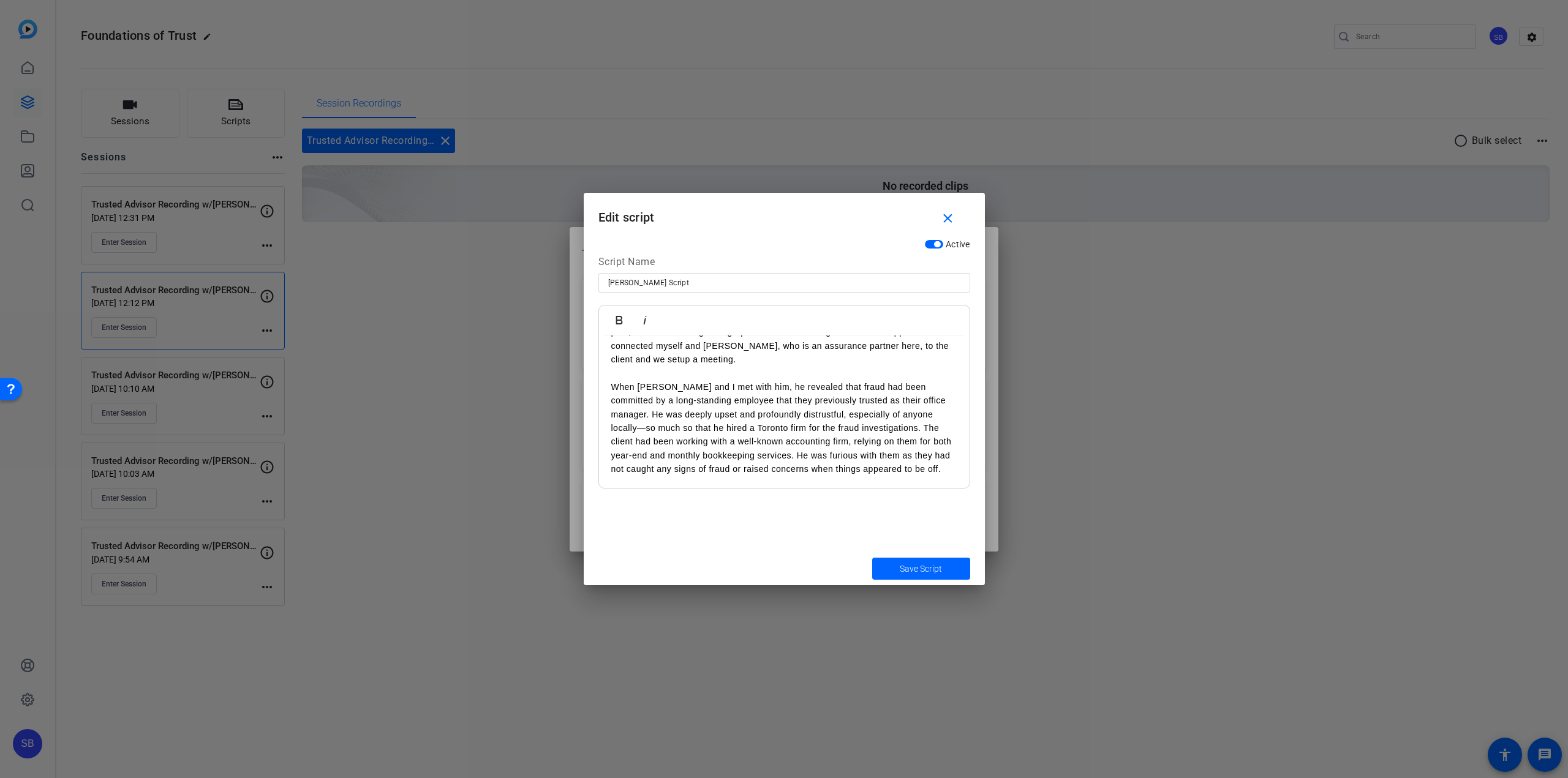
click at [933, 475] on p "When [PERSON_NAME] and I met with him, he revealed that fraud had been committe…" at bounding box center [784, 428] width 346 height 96
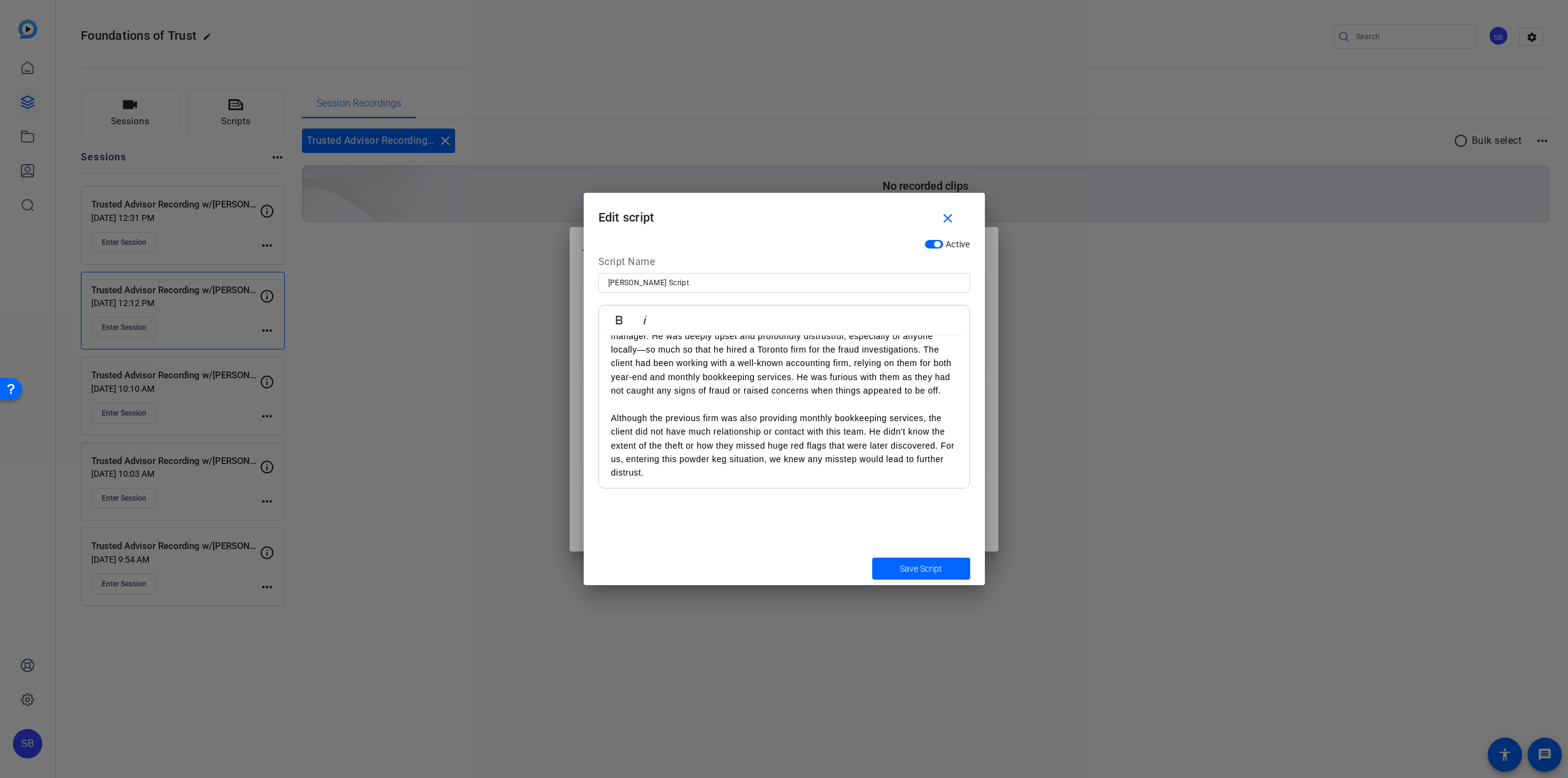
scroll to position [200, 0]
click at [686, 470] on p "Although the previous firm was also providing monthly bookkeeping services, the…" at bounding box center [784, 441] width 346 height 69
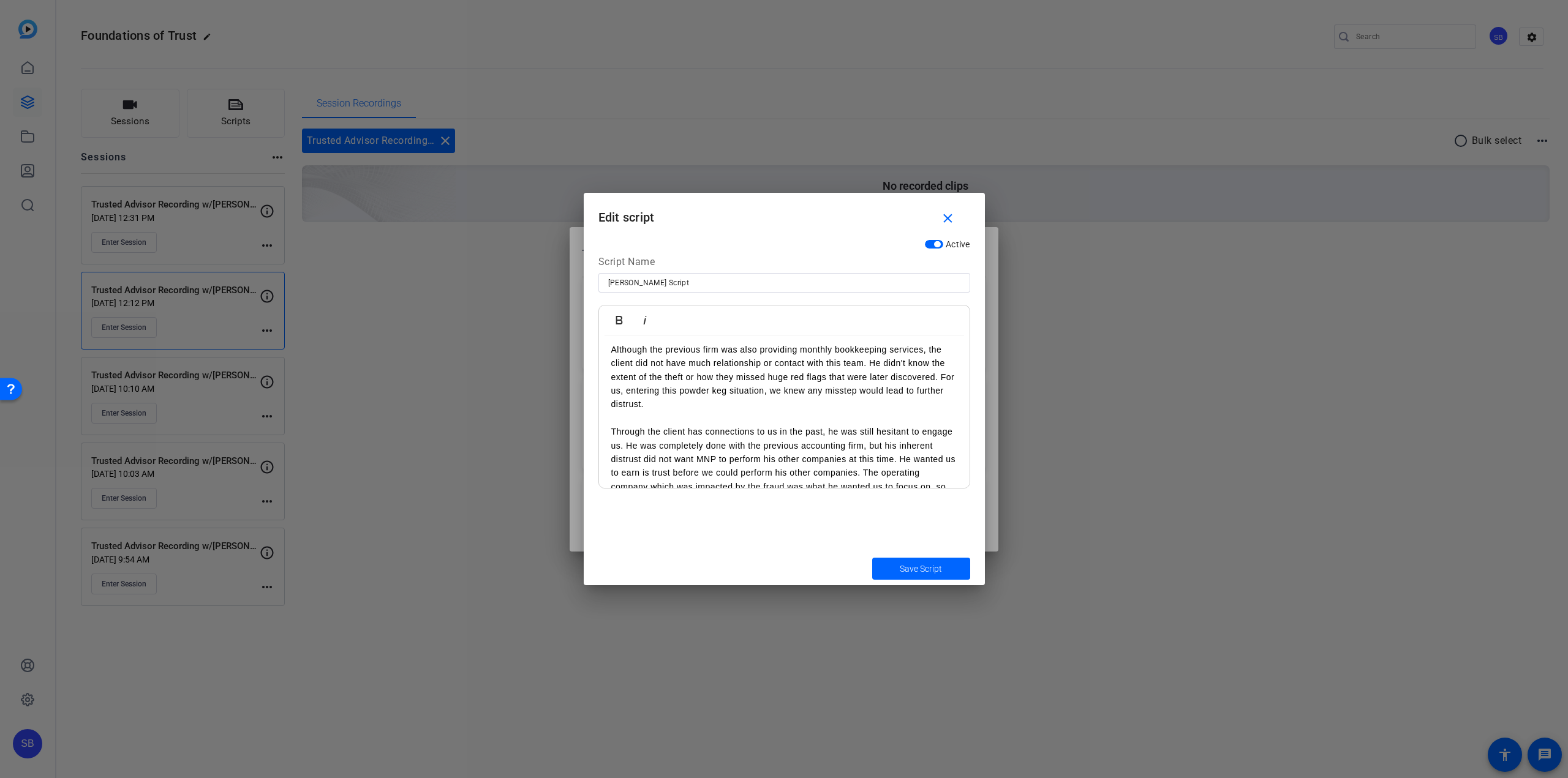
scroll to position [326, 0]
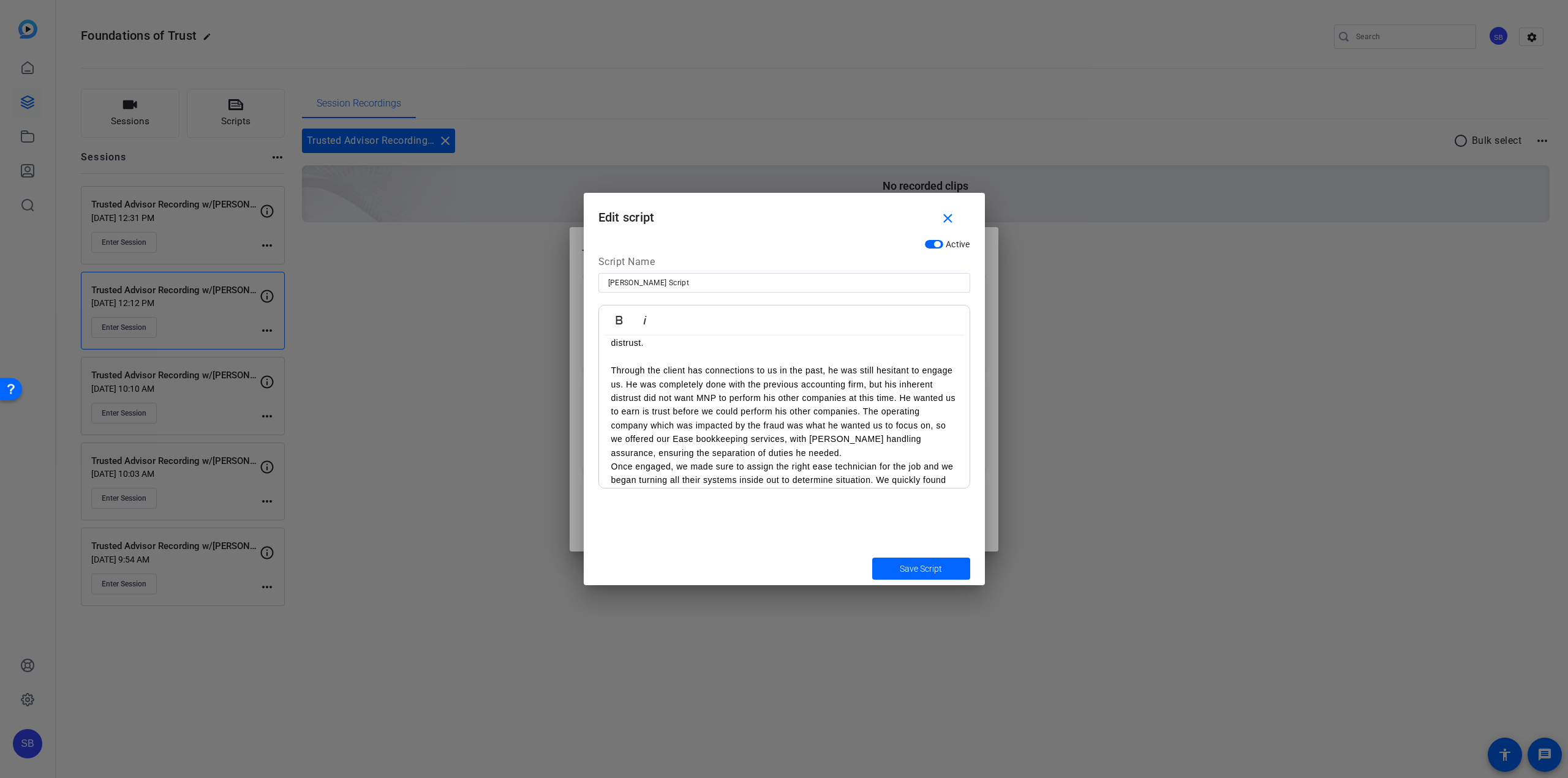
click at [850, 447] on p "Through the client has connections to us in the past, he was still hesitant to …" at bounding box center [784, 412] width 346 height 96
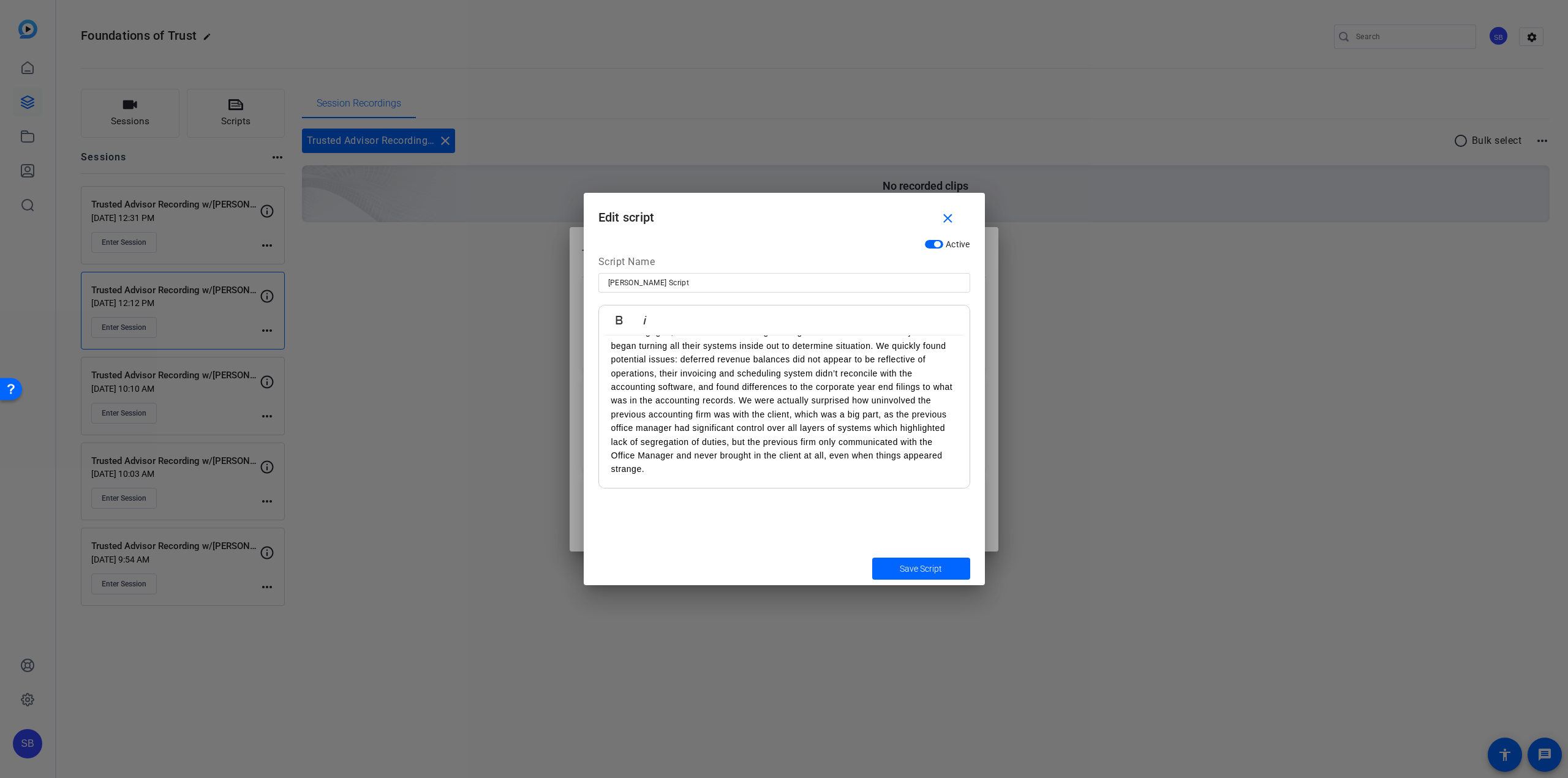
click at [711, 468] on p "Once engaged, we made sure to assign the right ease technician for the job and …" at bounding box center [784, 400] width 346 height 150
click at [675, 475] on p "We took extra caution to involve him in all our discussions, ensuring he knew w…" at bounding box center [784, 428] width 346 height 96
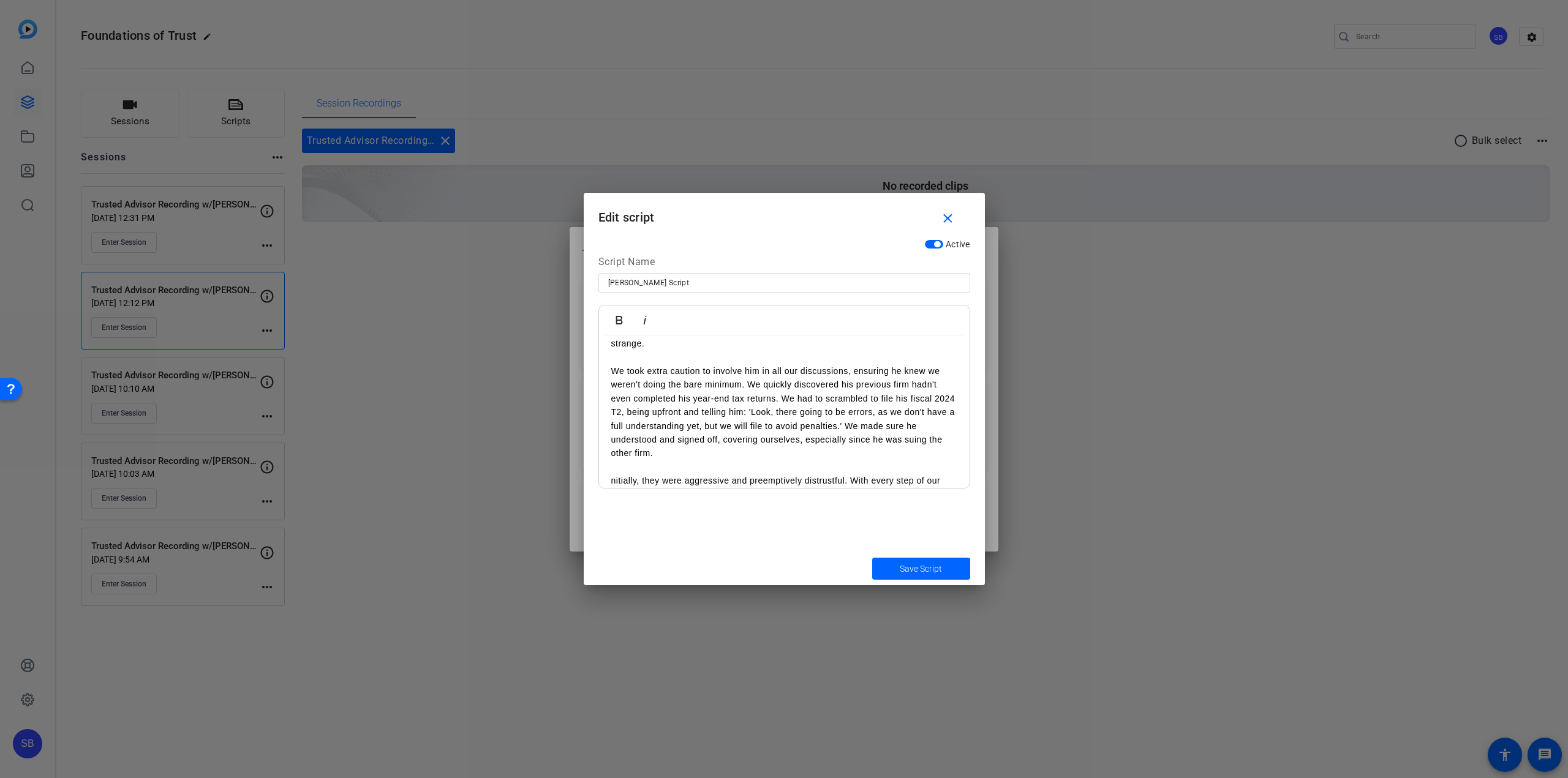
scroll to position [723, 0]
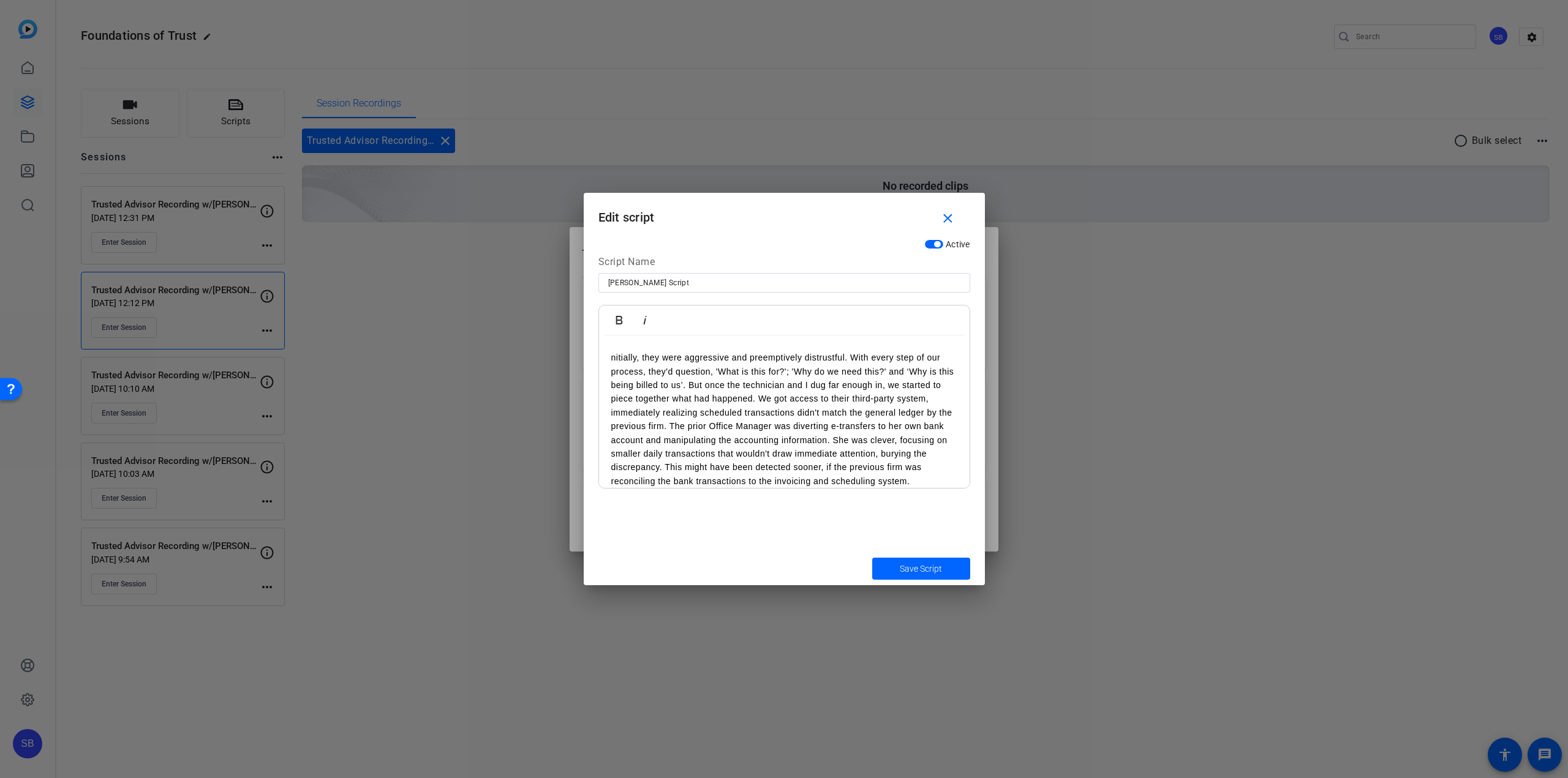
click at [613, 358] on p "nitially, they were aggressive and preemptively distrustful. With every step of…" at bounding box center [784, 419] width 346 height 137
click at [686, 415] on p "Initially, they were aggressive and preemptively distrustful. With every step o…" at bounding box center [784, 407] width 346 height 137
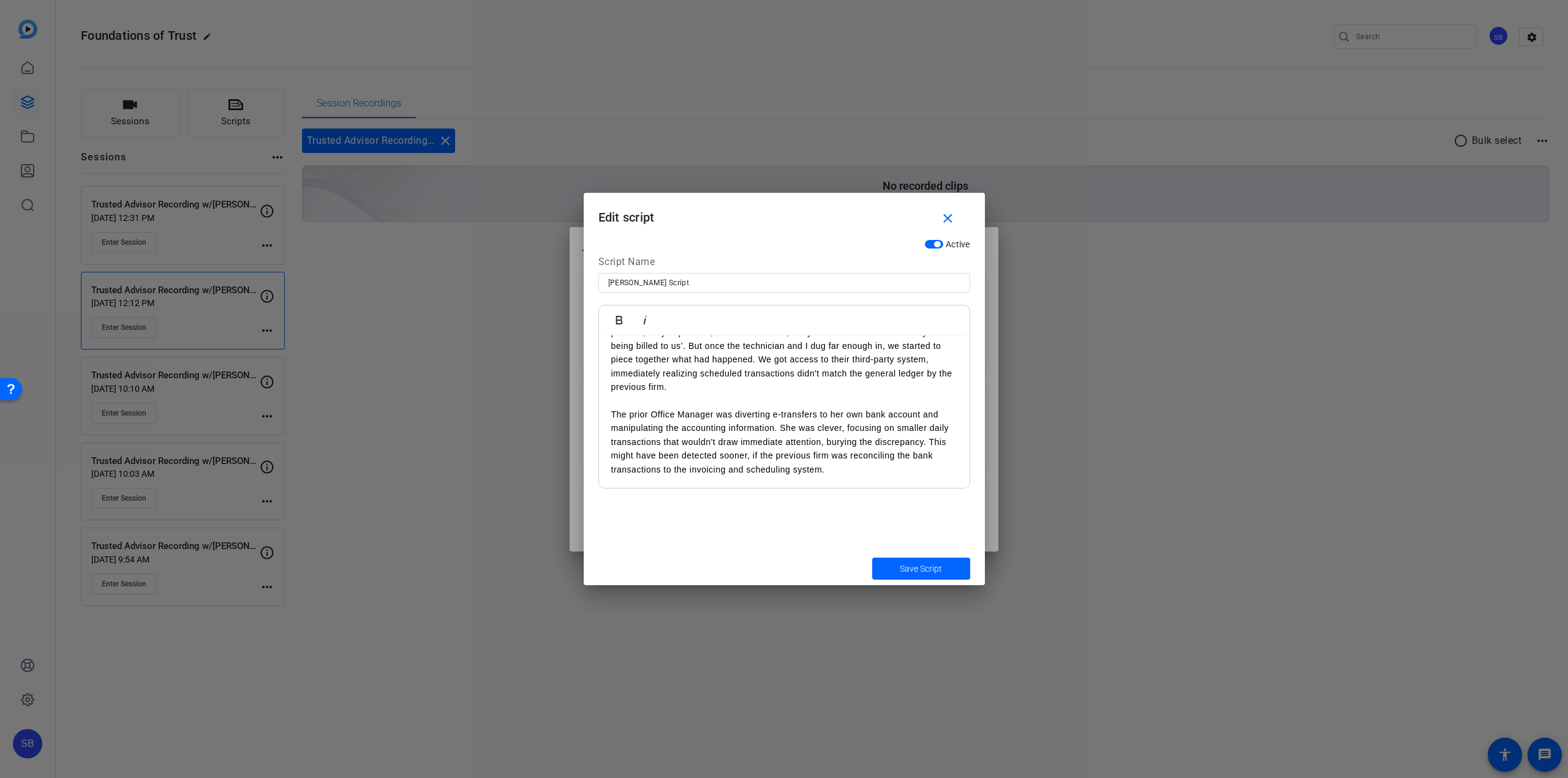
click at [860, 466] on p "The prior Office Manager was diverting e-transfers to her own bank account and …" at bounding box center [784, 441] width 346 height 69
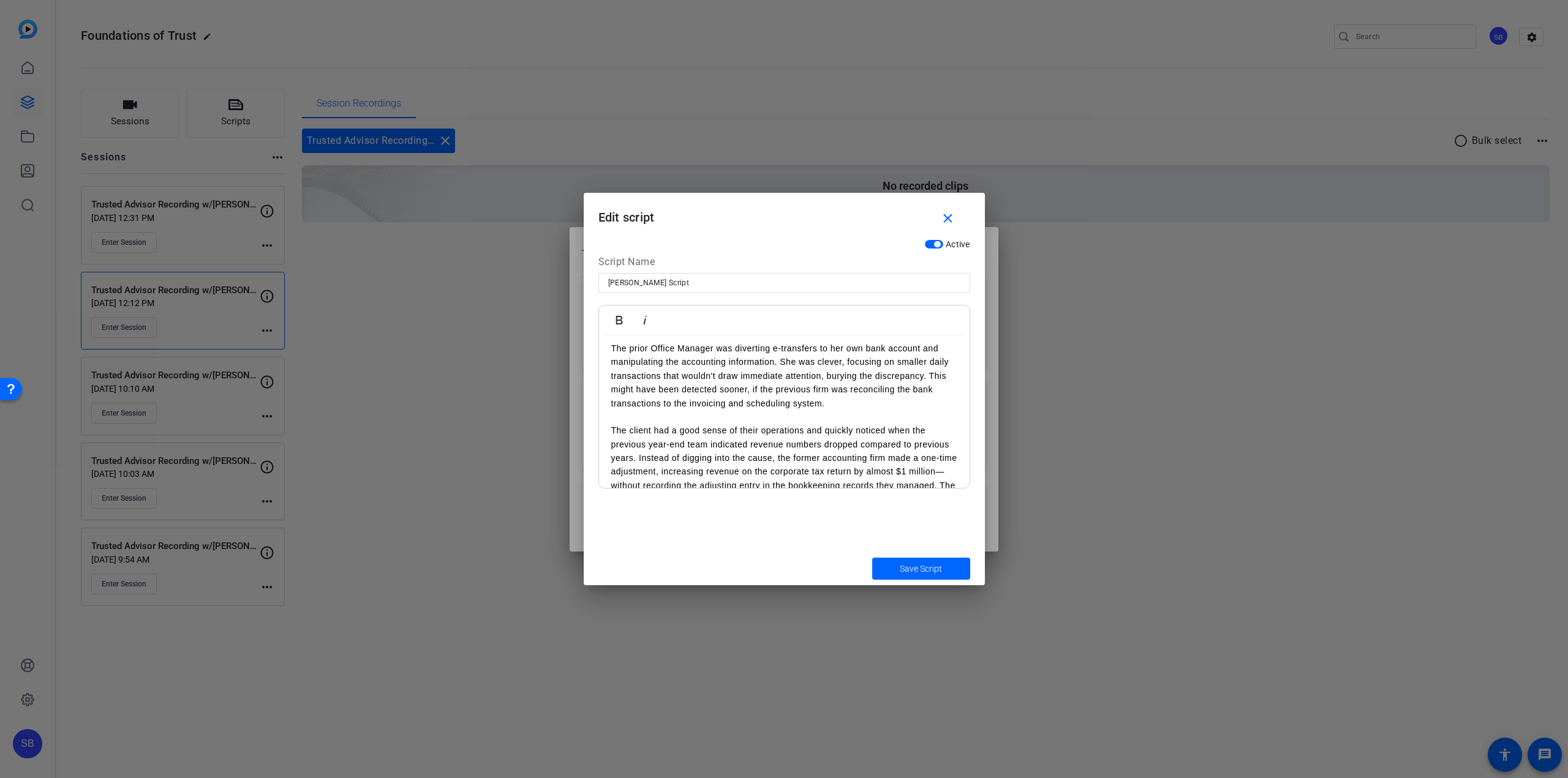
scroll to position [950, 0]
click at [639, 411] on p "The client had a good sense of their operations and quickly noticed when the pr…" at bounding box center [784, 356] width 346 height 110
click at [771, 357] on p "We were able to theorize that this variance was due to the client indicating th…" at bounding box center [784, 322] width 346 height 69
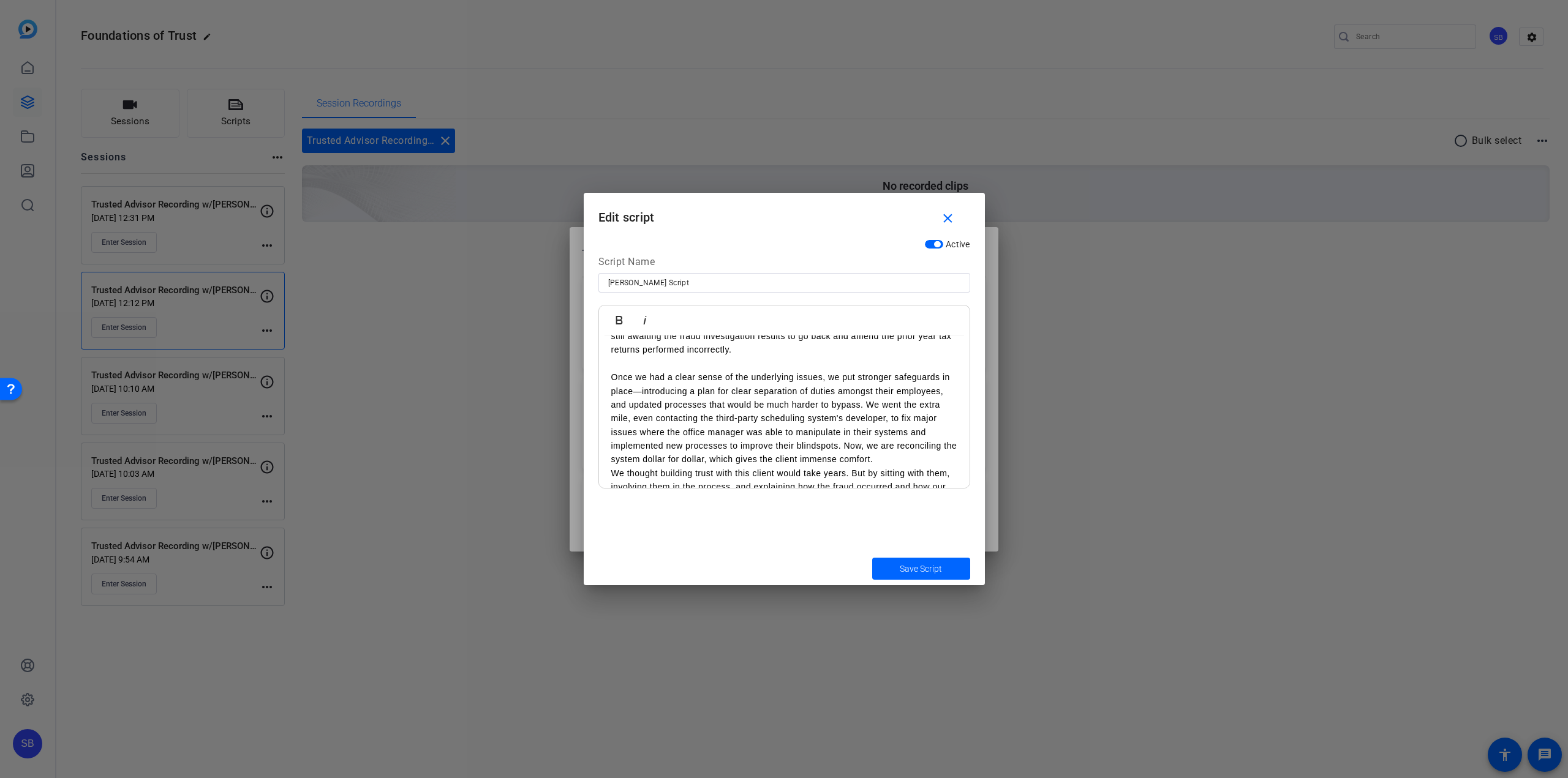
scroll to position [1101, 0]
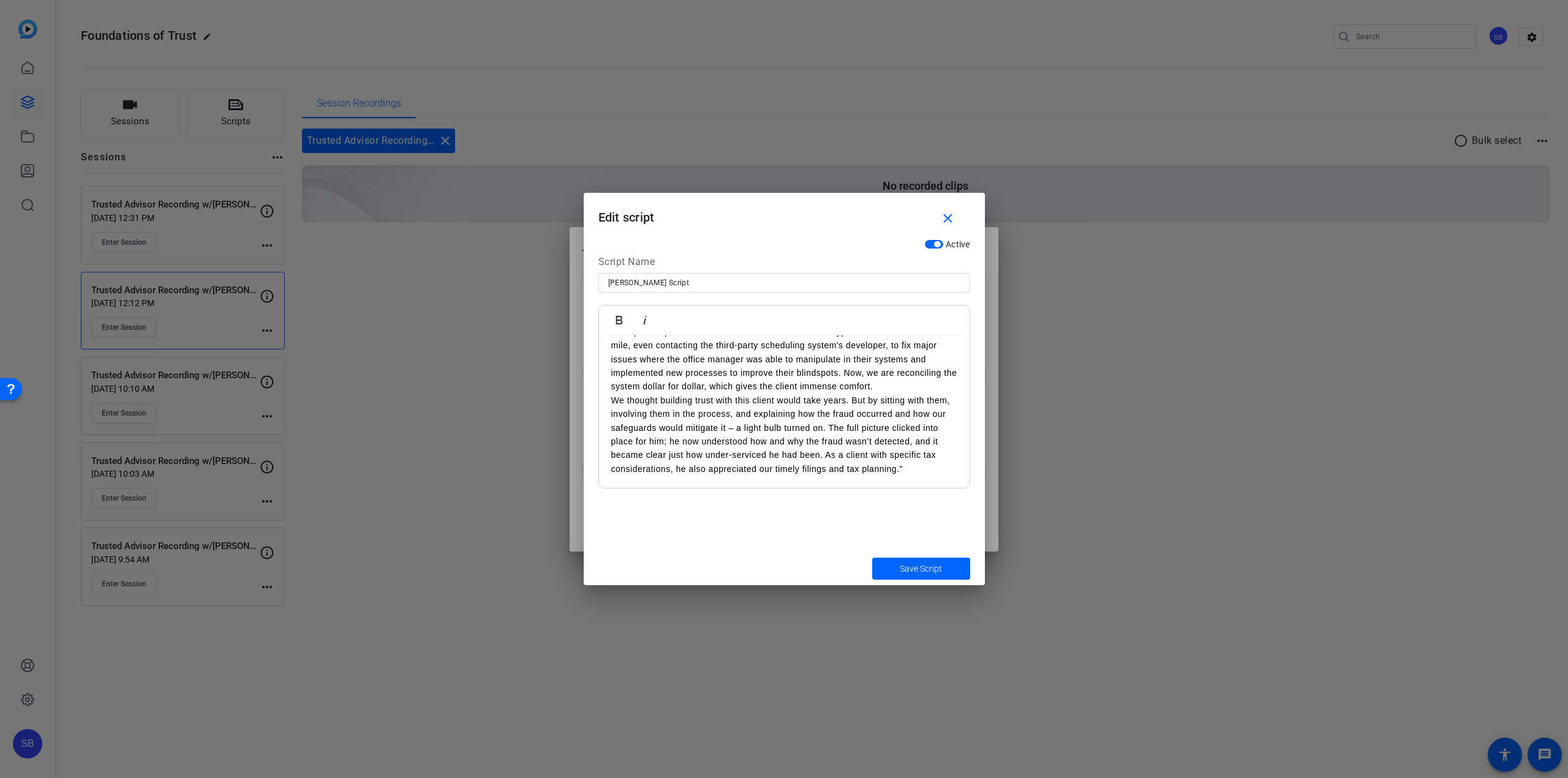
click at [895, 393] on p "Once we had a clear sense of the underlying issues, we put stronger safeguards …" at bounding box center [784, 346] width 346 height 96
click at [913, 459] on p "We thought building trust with this client would take years. But by sitting wit…" at bounding box center [784, 434] width 346 height 82
click at [901, 472] on p "We thought building trust with this client would take years. But by sitting wit…" at bounding box center [784, 434] width 346 height 82
click at [907, 469] on p "We thought building trust with this client would take years. But by sitting wit…" at bounding box center [784, 434] width 346 height 82
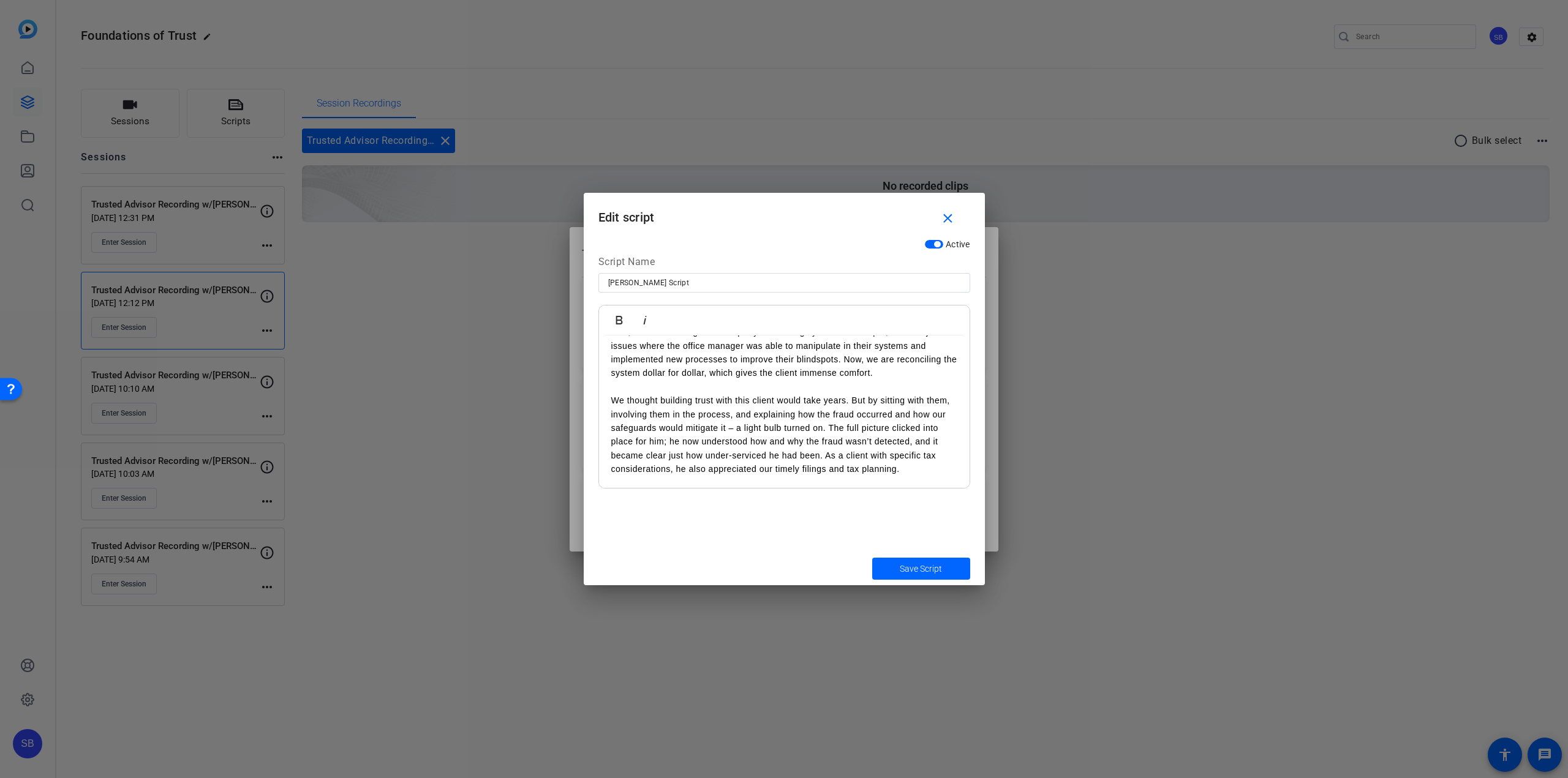
click at [905, 475] on p "We thought building trust with this client would take years. But by sitting wit…" at bounding box center [784, 434] width 346 height 82
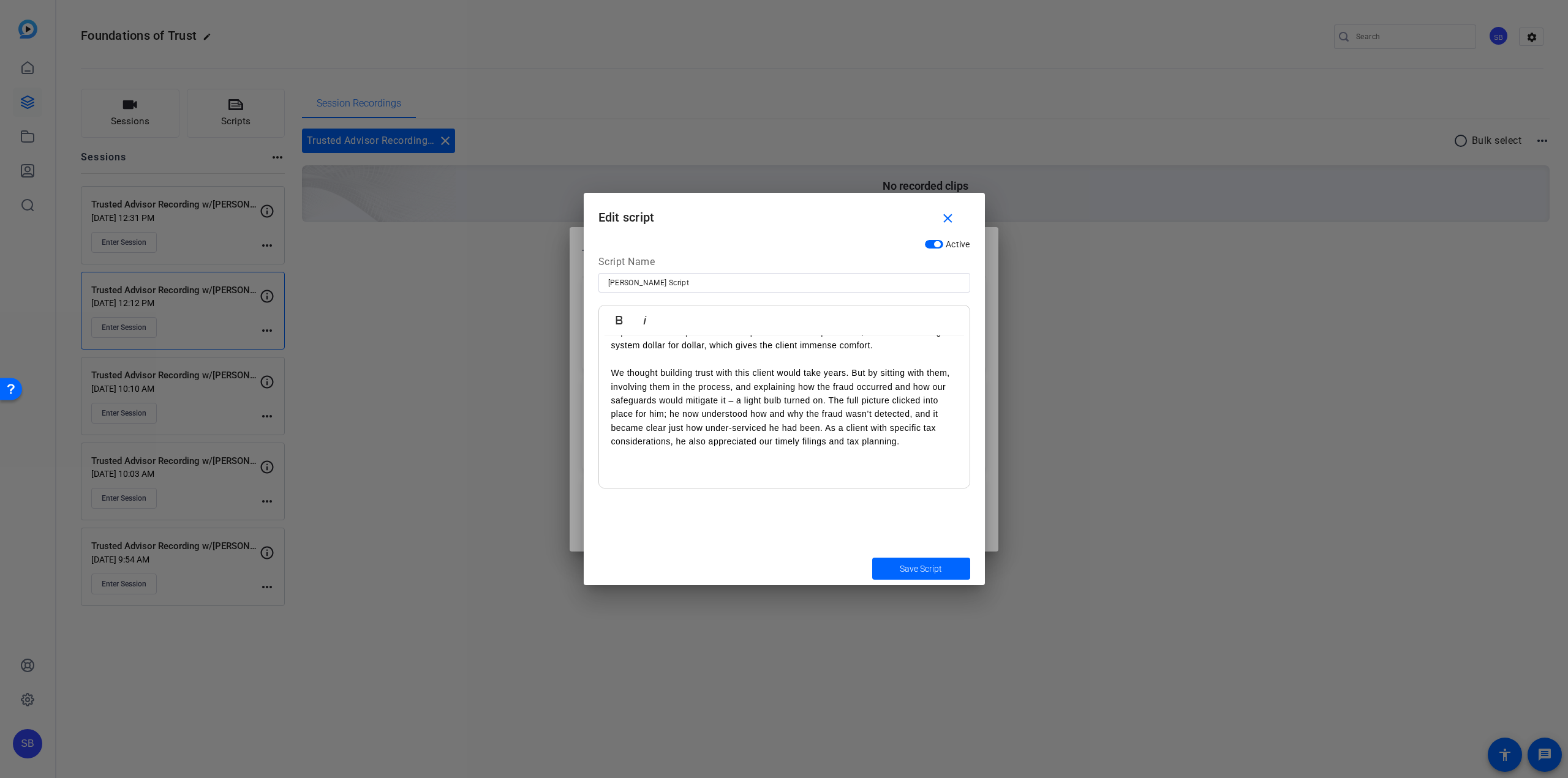
scroll to position [1258, 0]
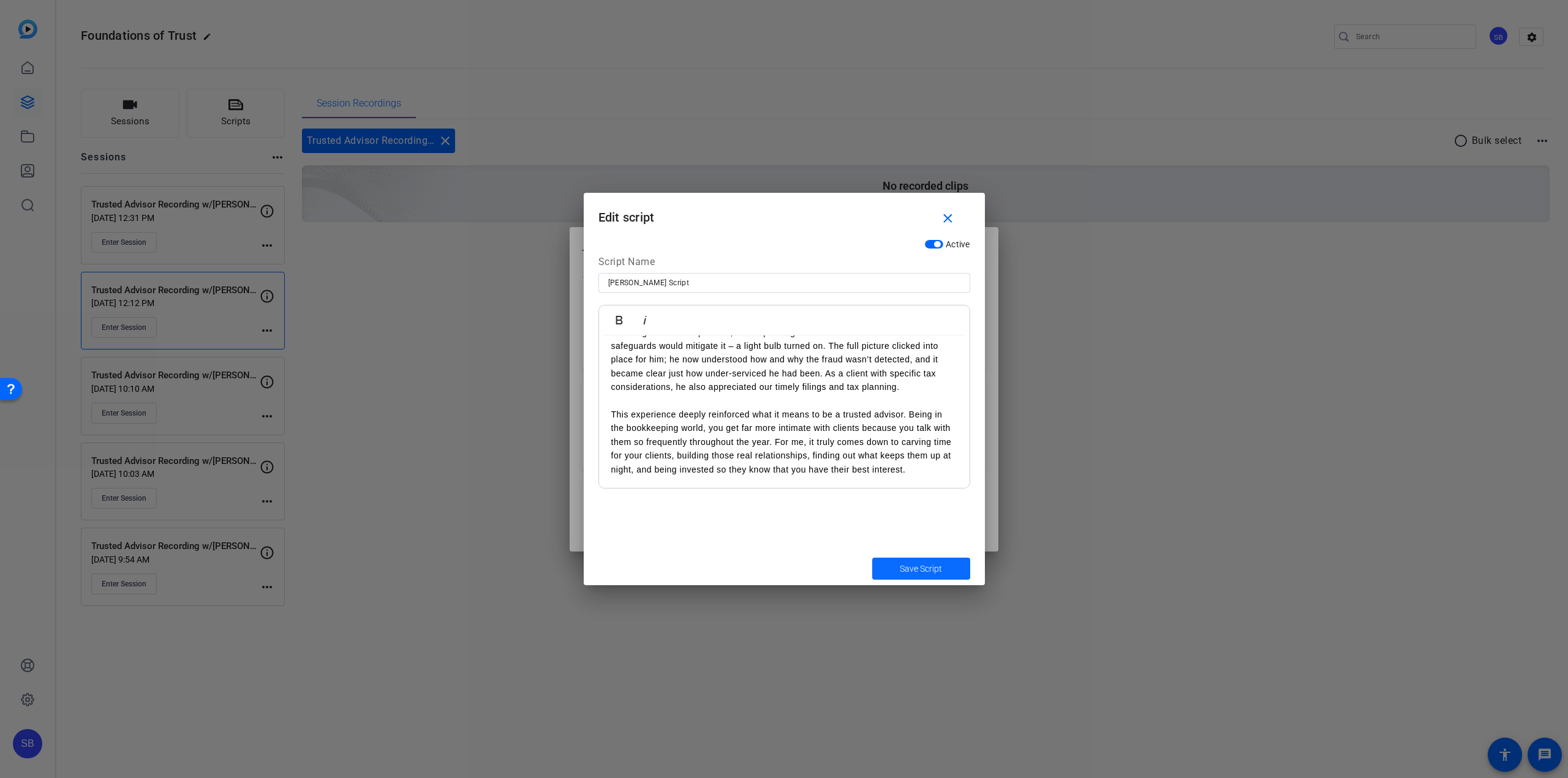
click at [925, 564] on span "Save Script" at bounding box center [921, 569] width 42 height 13
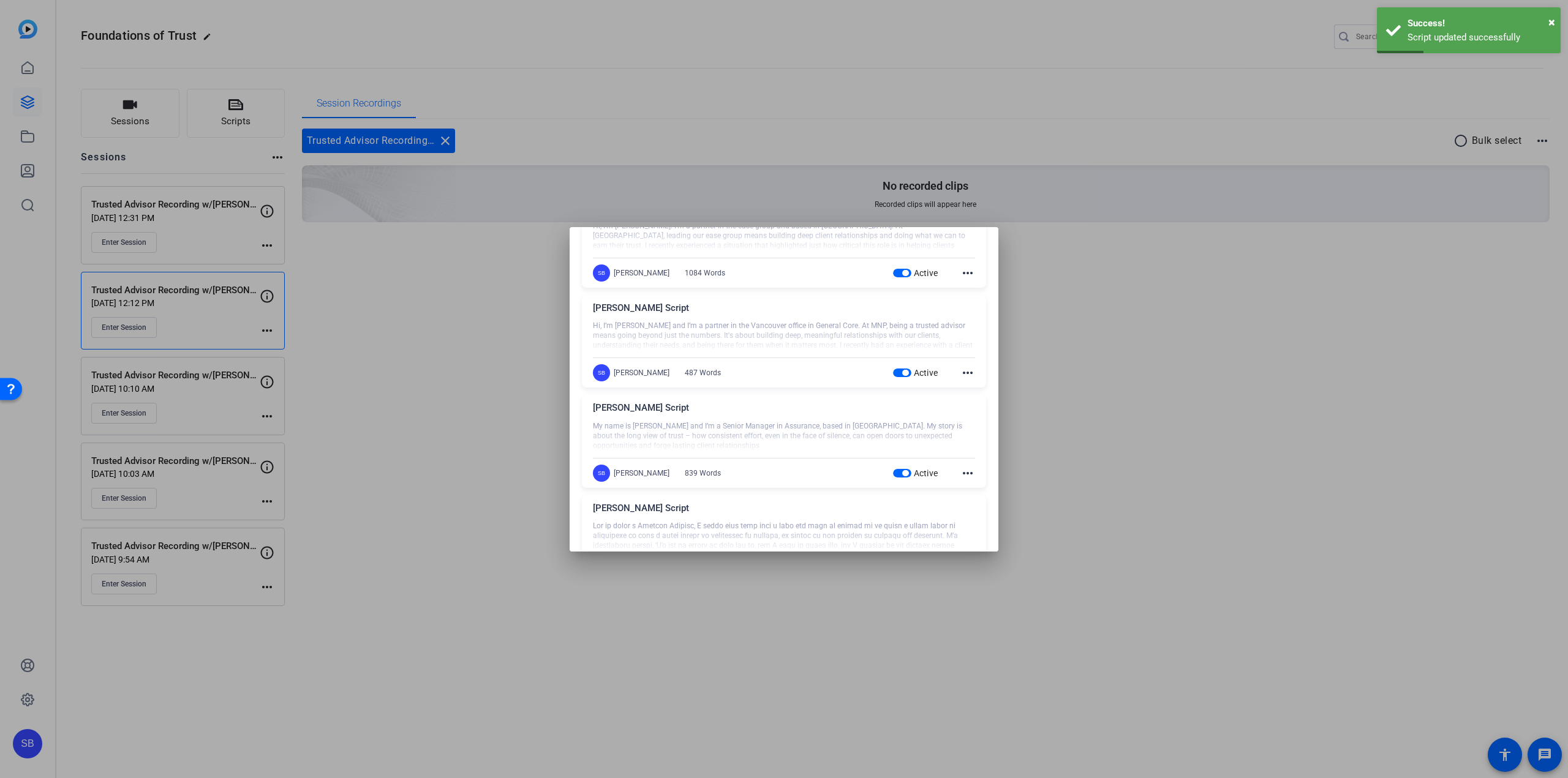
scroll to position [0, 0]
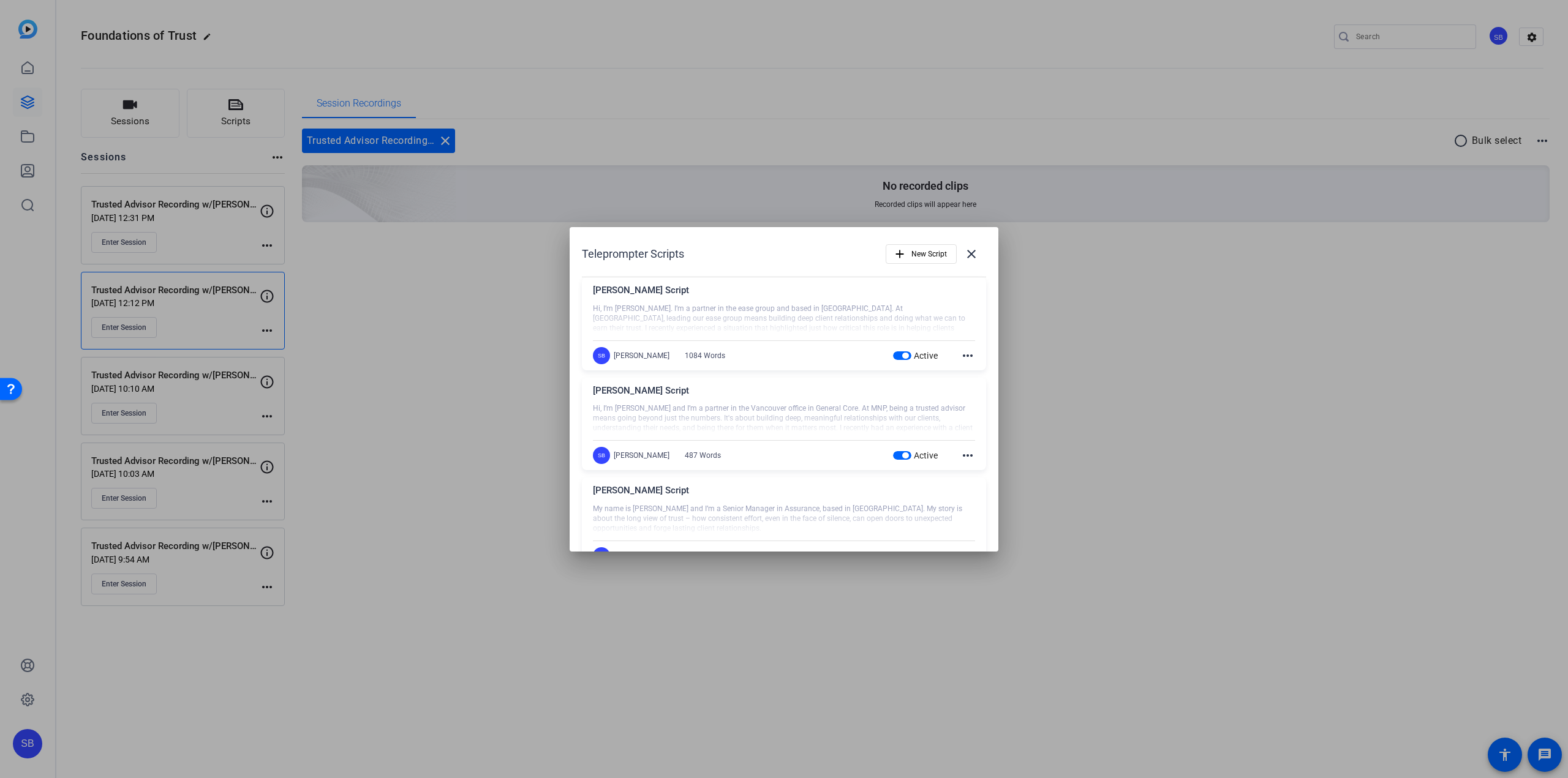
click at [961, 357] on mat-icon "more_horiz" at bounding box center [968, 356] width 15 height 15
click at [984, 375] on span "Edit" at bounding box center [989, 374] width 49 height 15
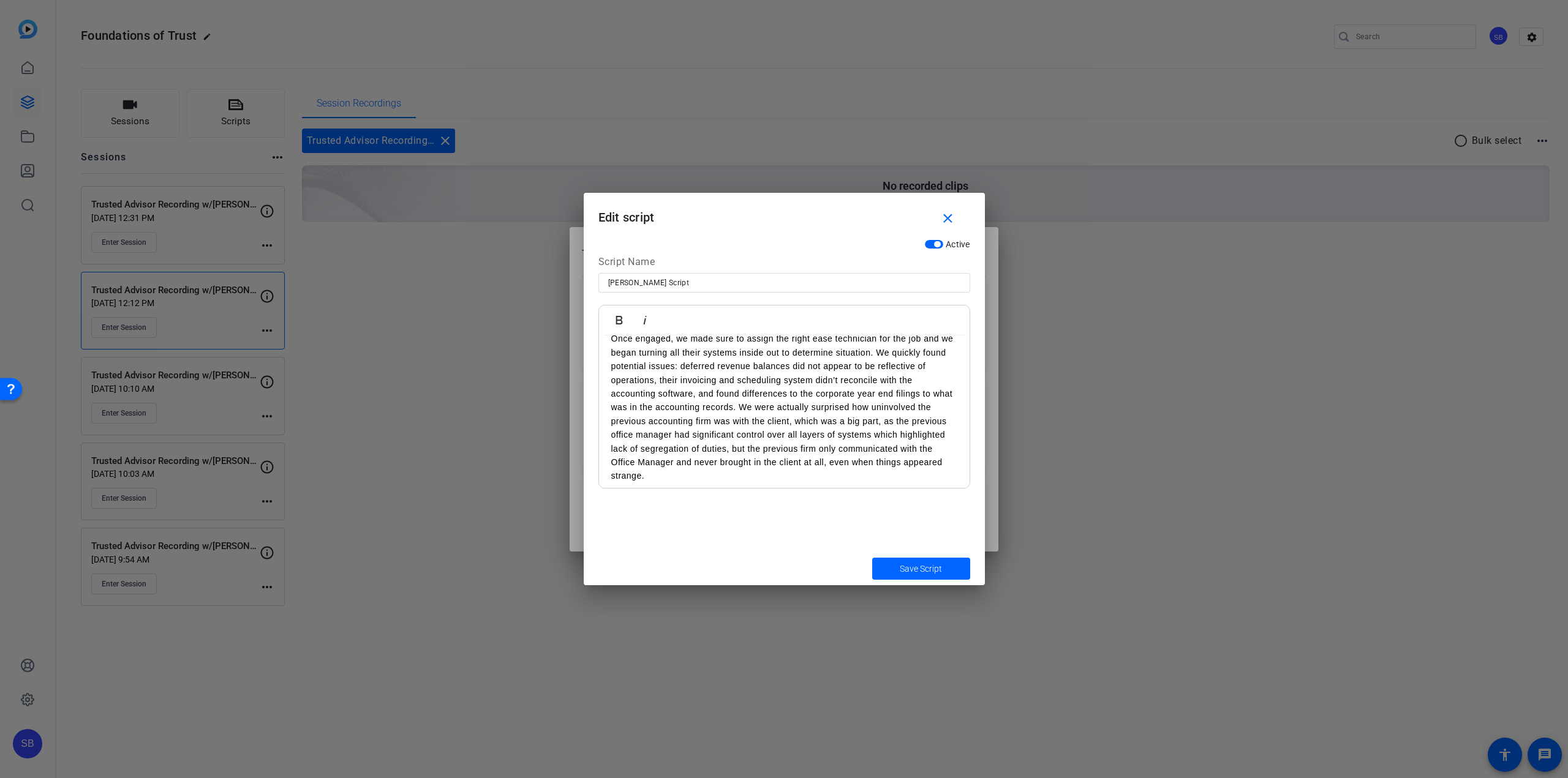
scroll to position [490, 0]
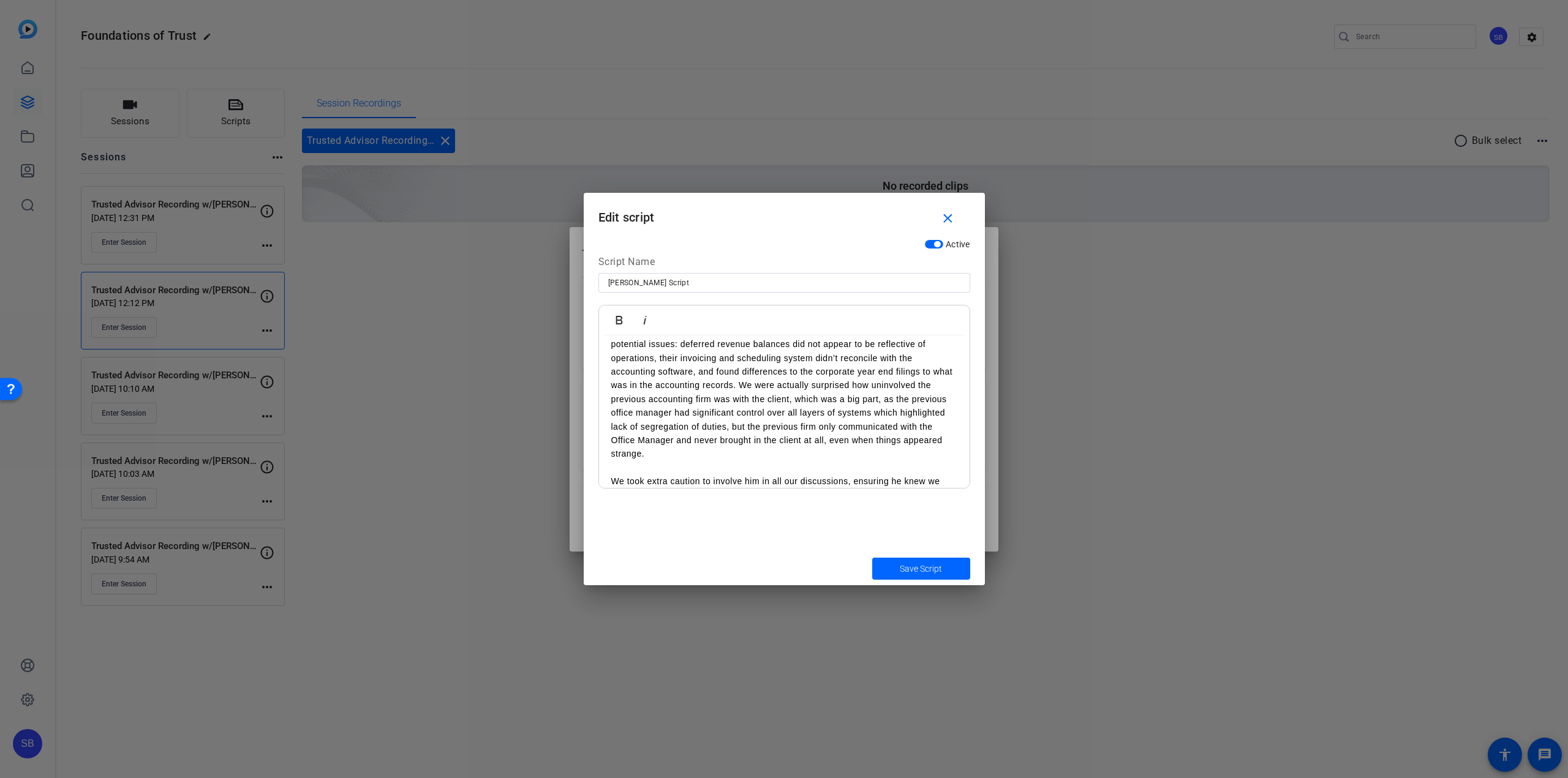
click at [762, 385] on p "Once engaged, we made sure to assign the right ease technician for the job and …" at bounding box center [784, 385] width 346 height 150
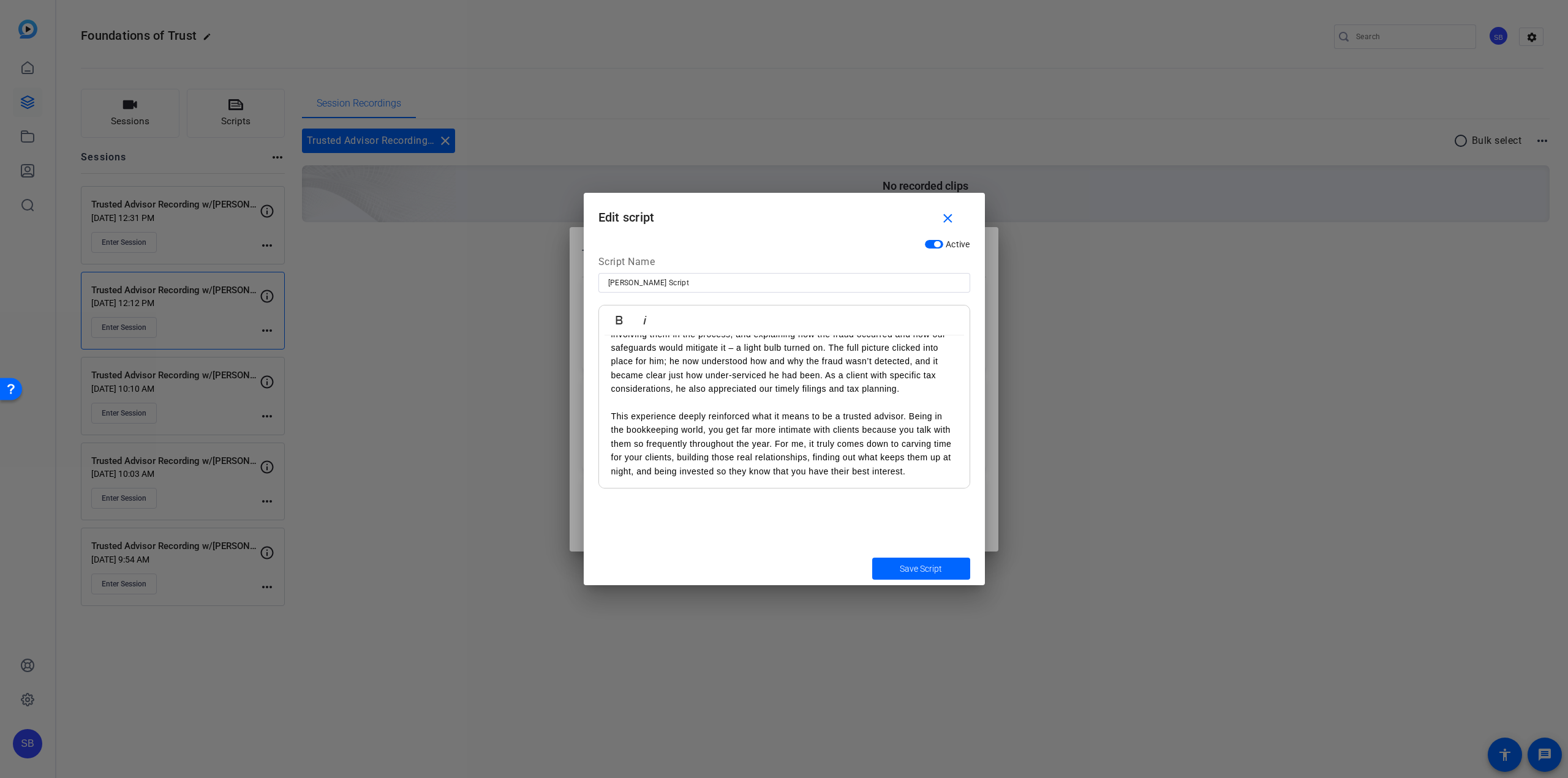
scroll to position [1269, 0]
click at [958, 219] on span "button" at bounding box center [950, 219] width 39 height 29
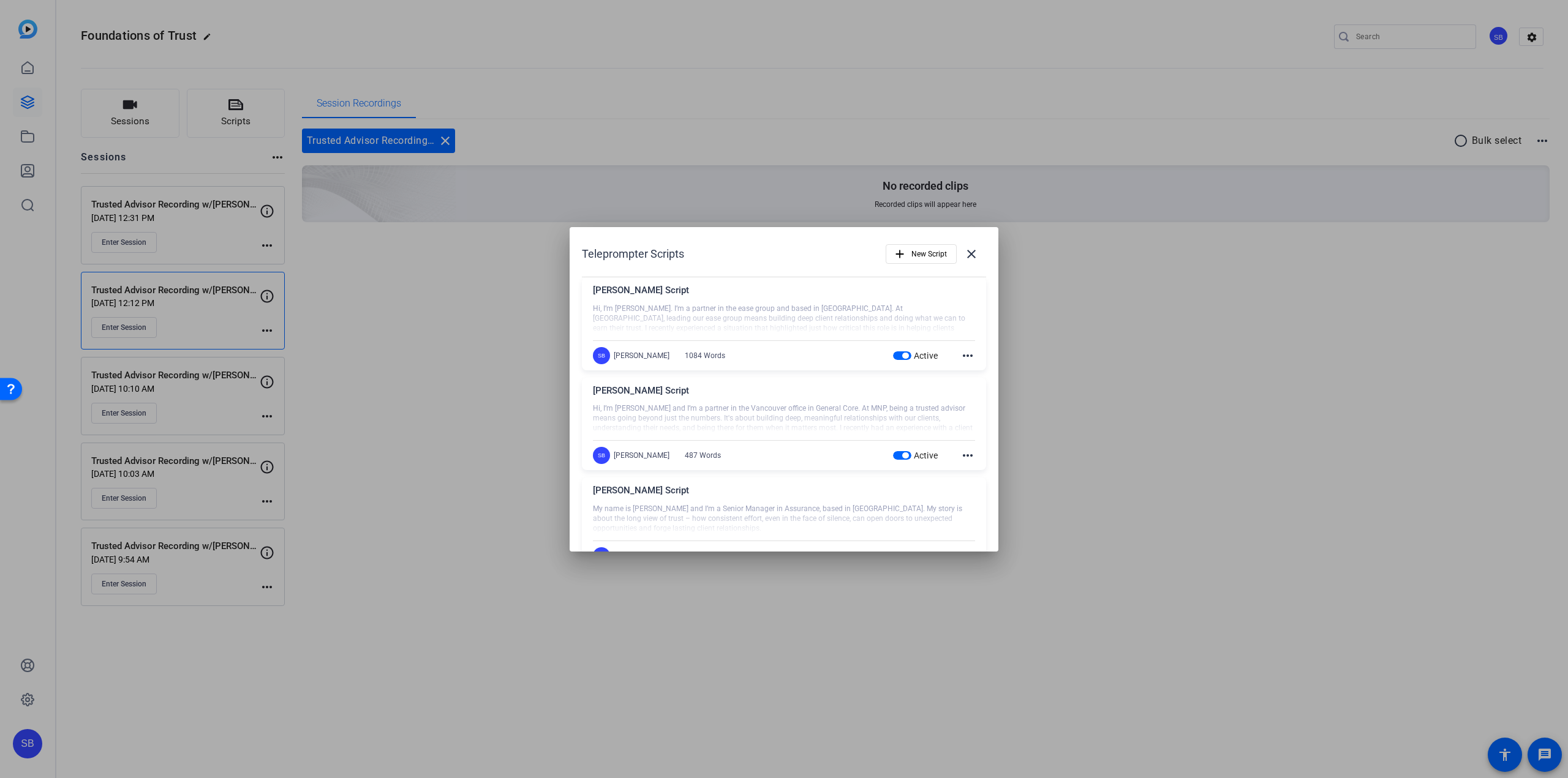
click at [433, 262] on div at bounding box center [784, 389] width 1568 height 778
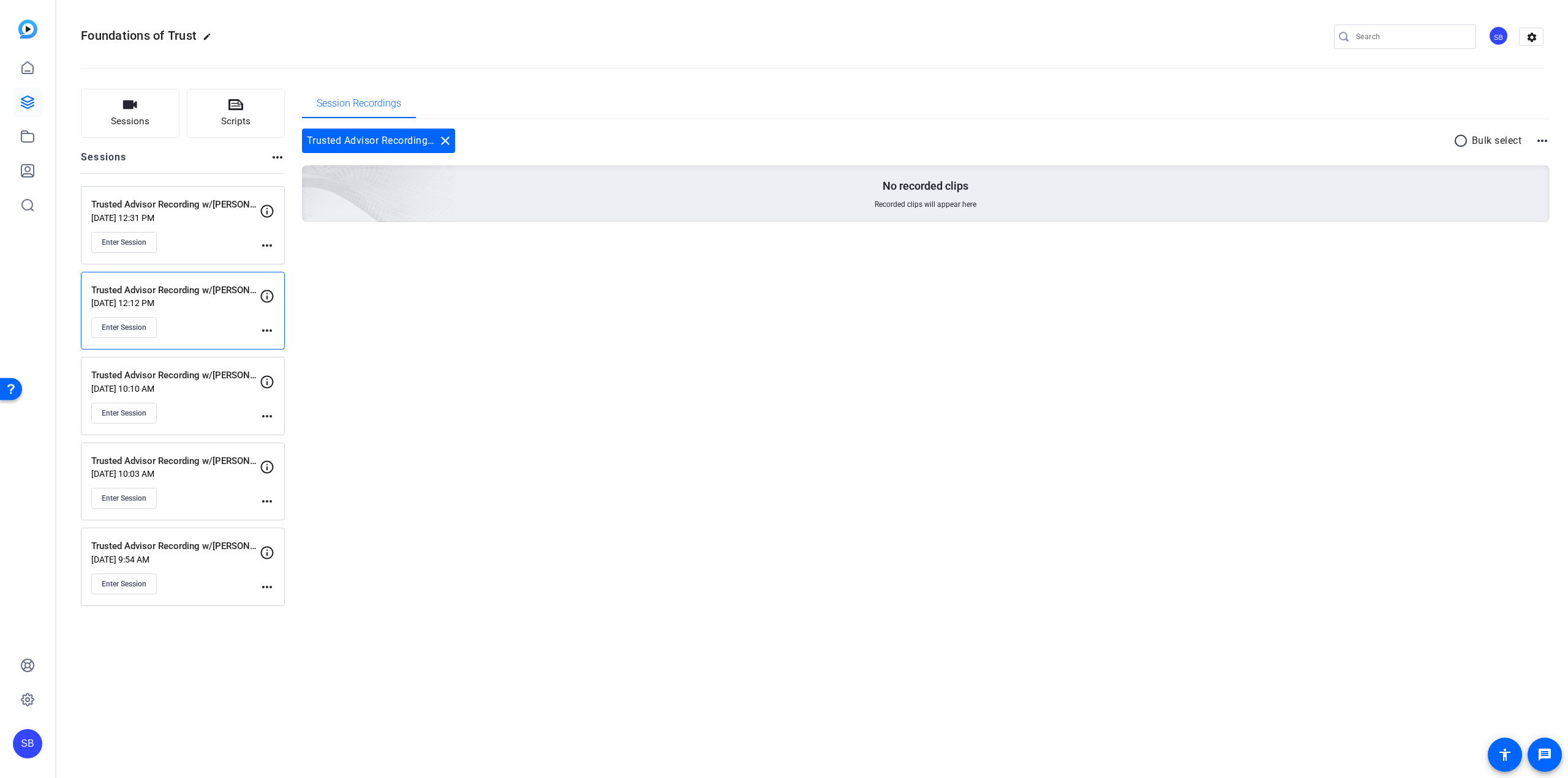
click at [435, 343] on div "Session Recordings Trusted Advisor Recording w/[PERSON_NAME] close radio_button…" at bounding box center [926, 347] width 1248 height 517
click at [1241, 401] on div "Session Recordings Trusted Advisor Recording w/[PERSON_NAME] close radio_button…" at bounding box center [926, 347] width 1248 height 517
click at [269, 328] on mat-icon "more_horiz" at bounding box center [267, 331] width 15 height 15
click at [574, 374] on div at bounding box center [784, 389] width 1568 height 778
click at [1523, 36] on mat-icon "settings" at bounding box center [1532, 37] width 24 height 18
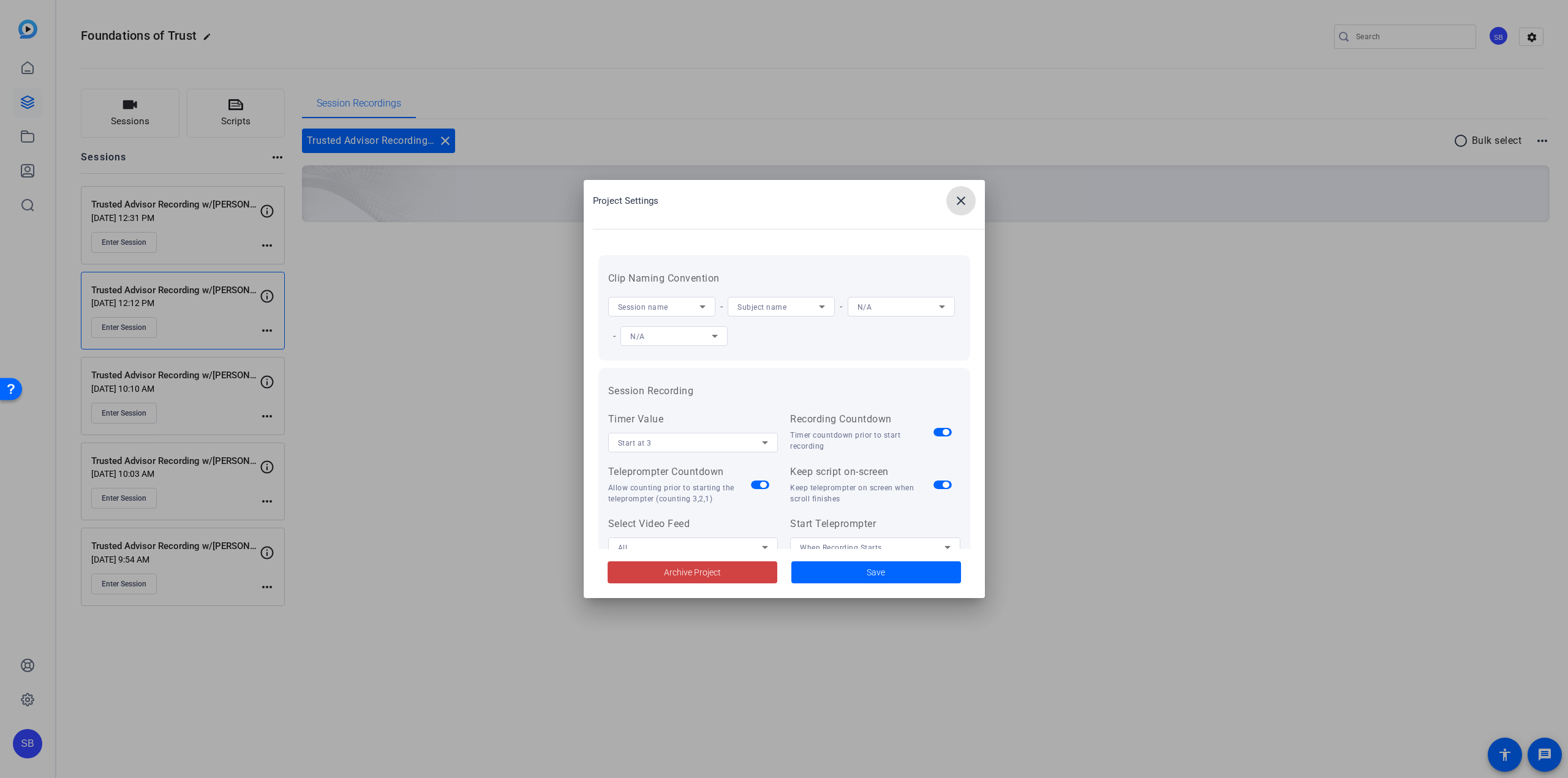
click at [1226, 306] on div at bounding box center [784, 389] width 1568 height 778
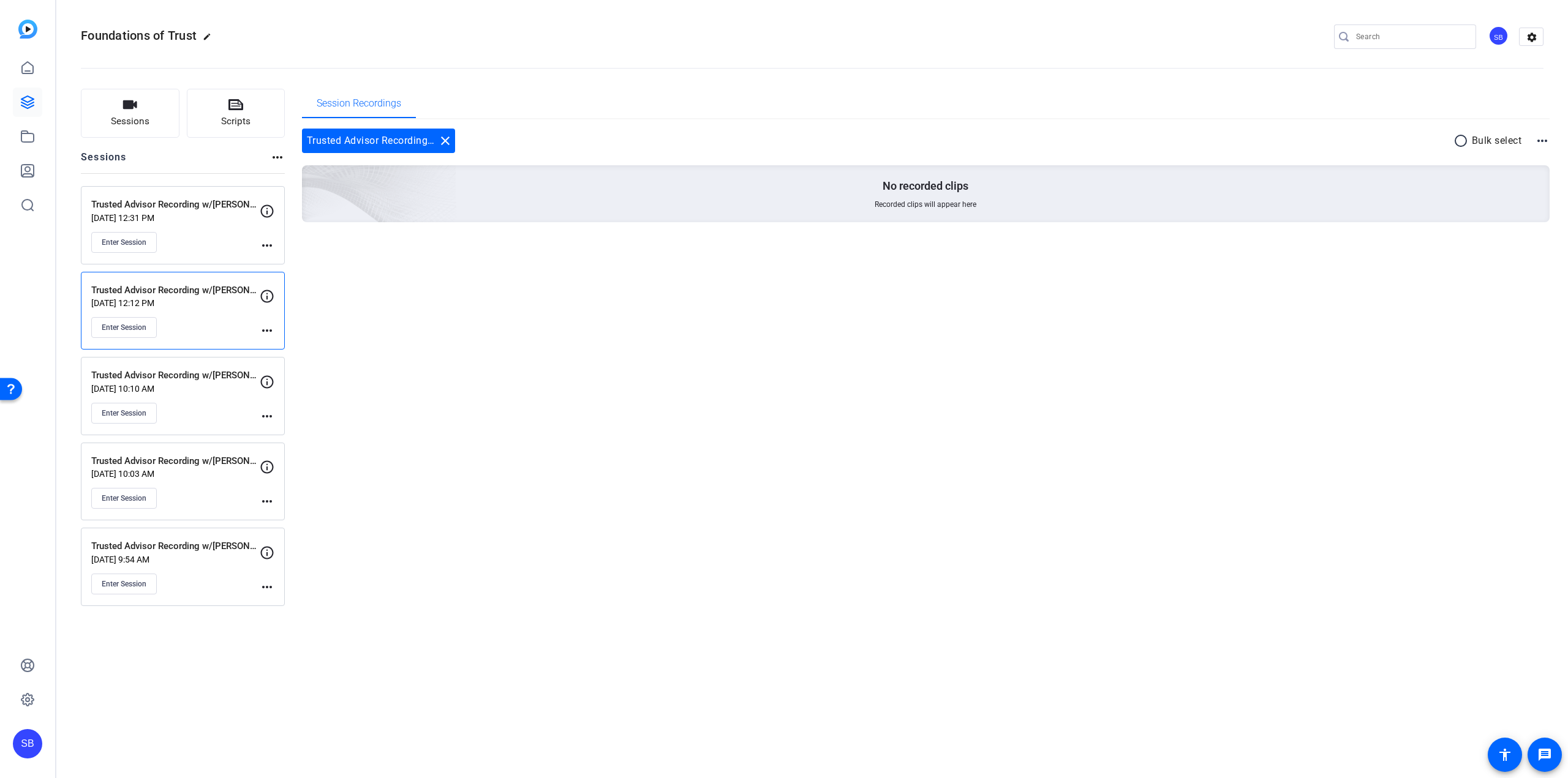
click at [264, 585] on mat-icon "more_horiz" at bounding box center [267, 587] width 15 height 15
click at [190, 578] on div at bounding box center [784, 389] width 1568 height 778
click at [237, 123] on span "Scripts" at bounding box center [236, 121] width 29 height 14
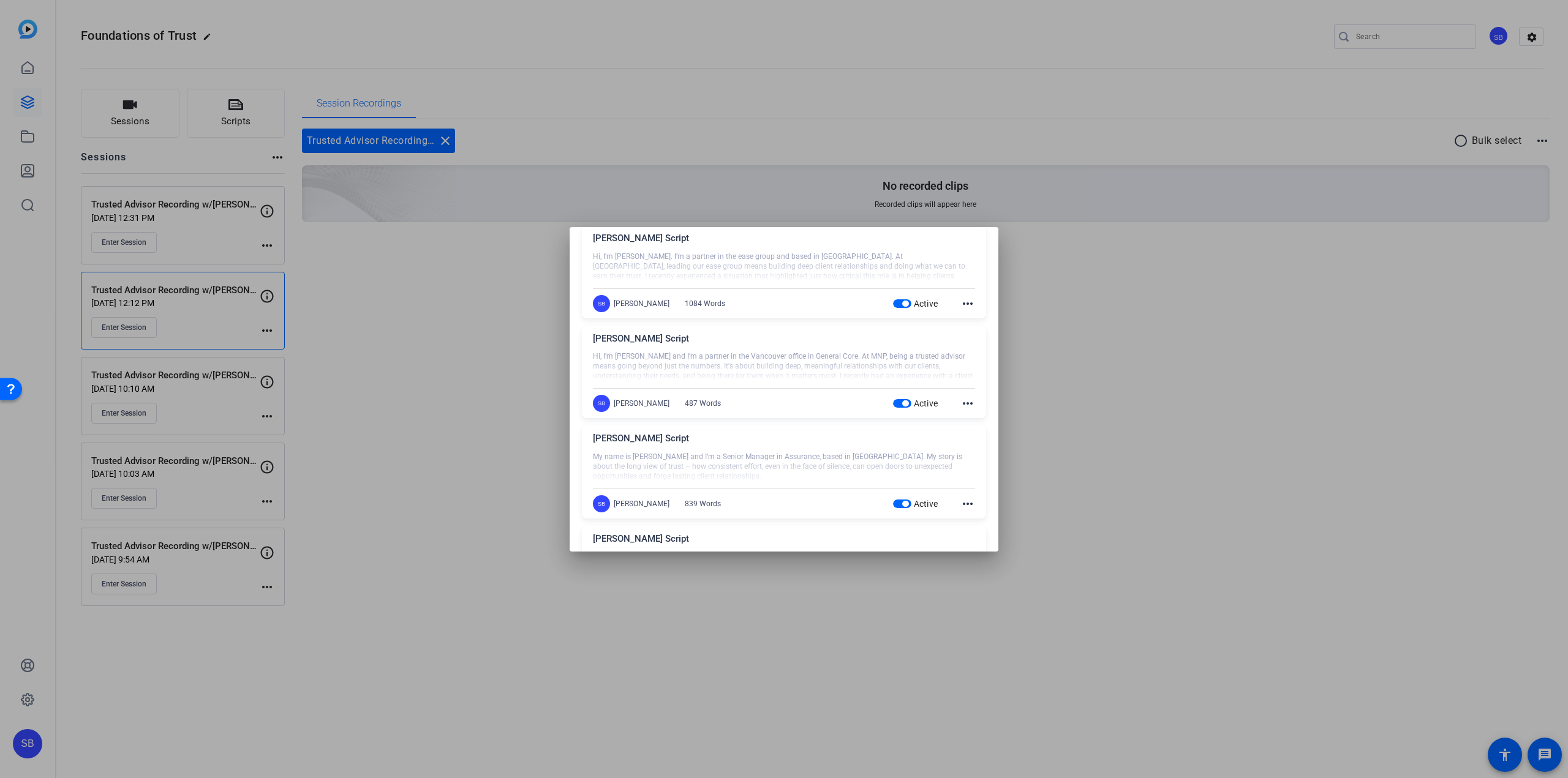
scroll to position [122, 0]
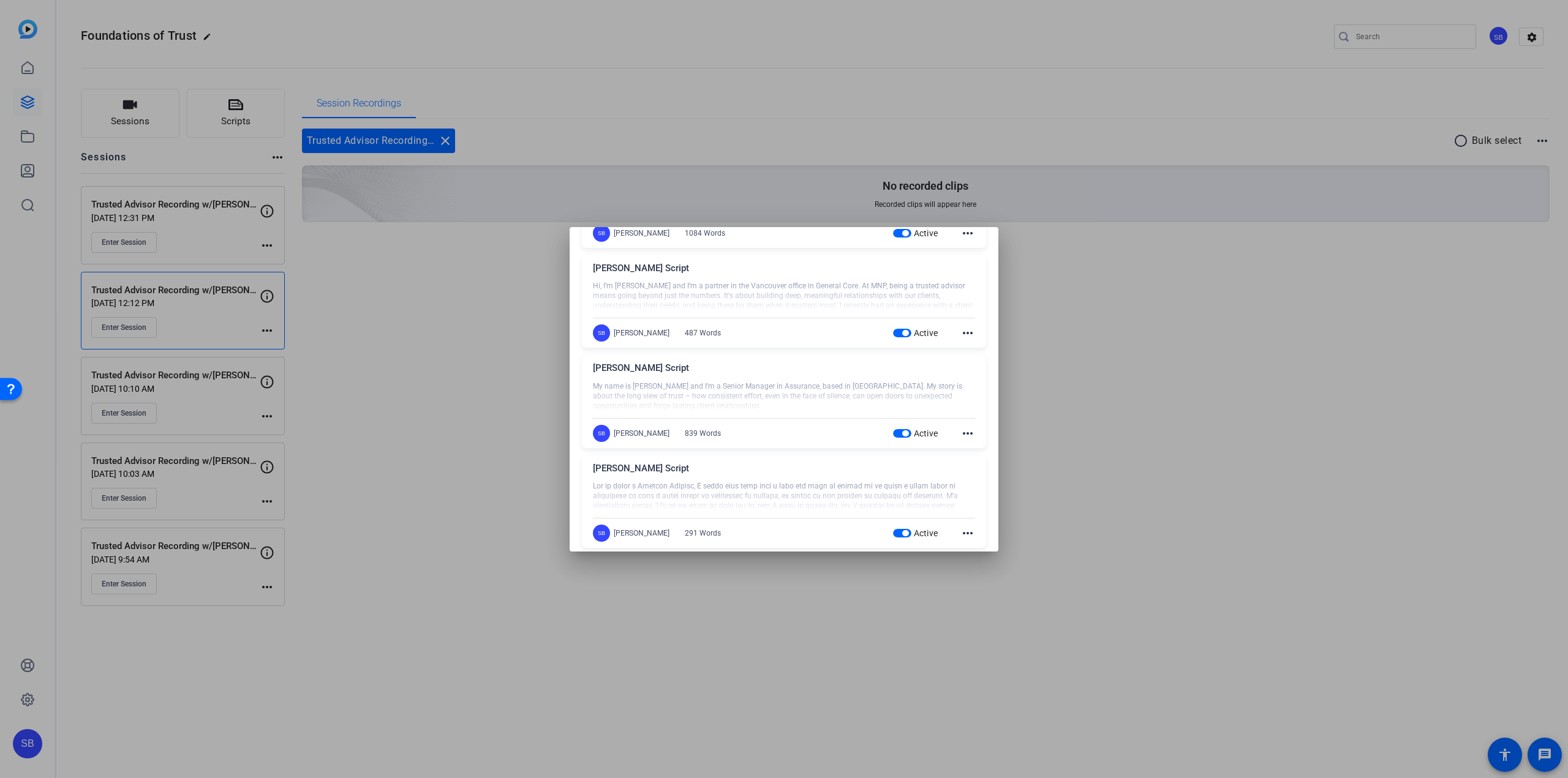
click at [967, 430] on mat-icon "more_horiz" at bounding box center [968, 433] width 15 height 15
click at [976, 447] on span "Edit" at bounding box center [989, 451] width 49 height 15
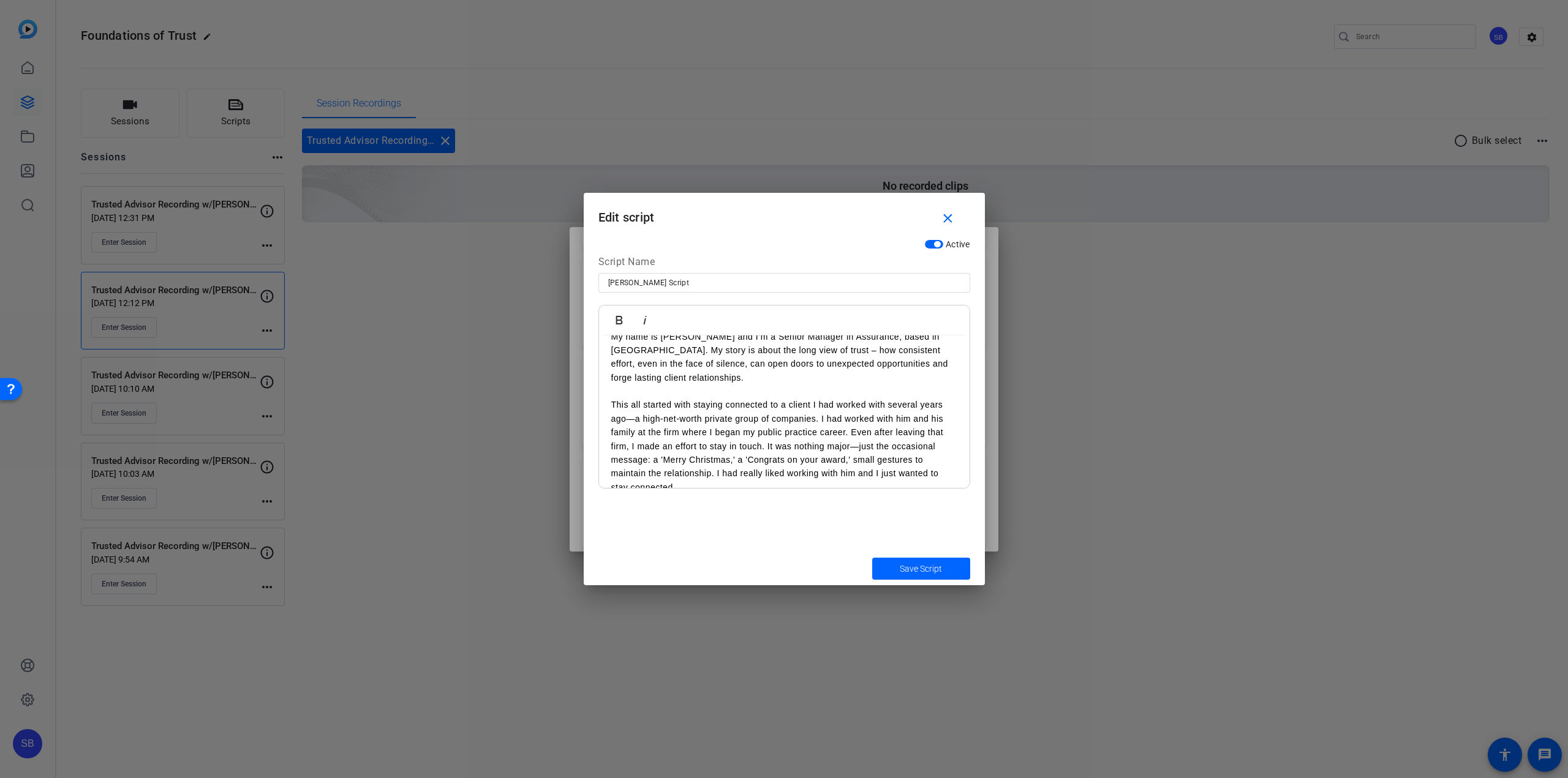
scroll to position [0, 0]
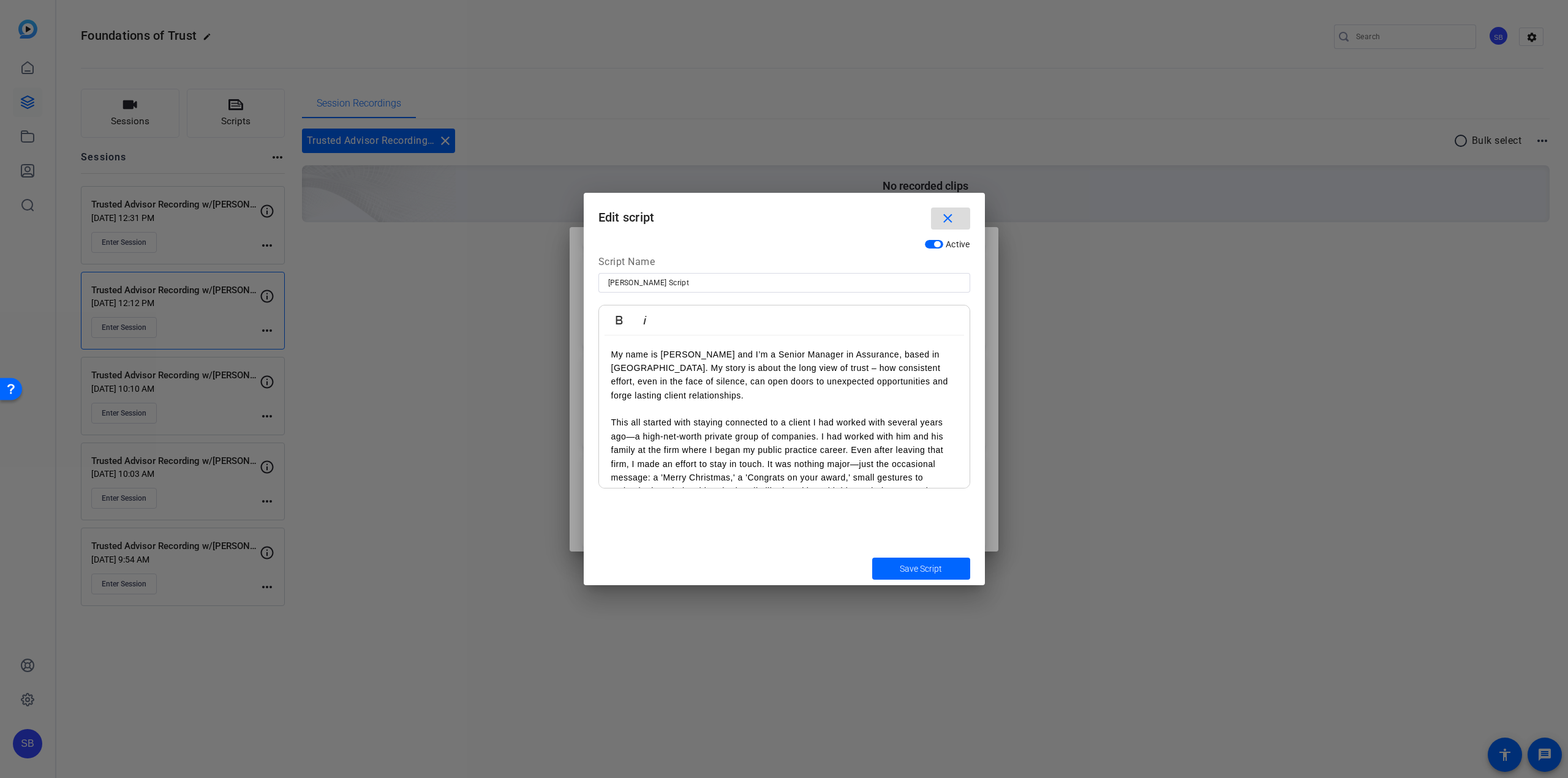
click at [959, 219] on span "button" at bounding box center [950, 219] width 39 height 29
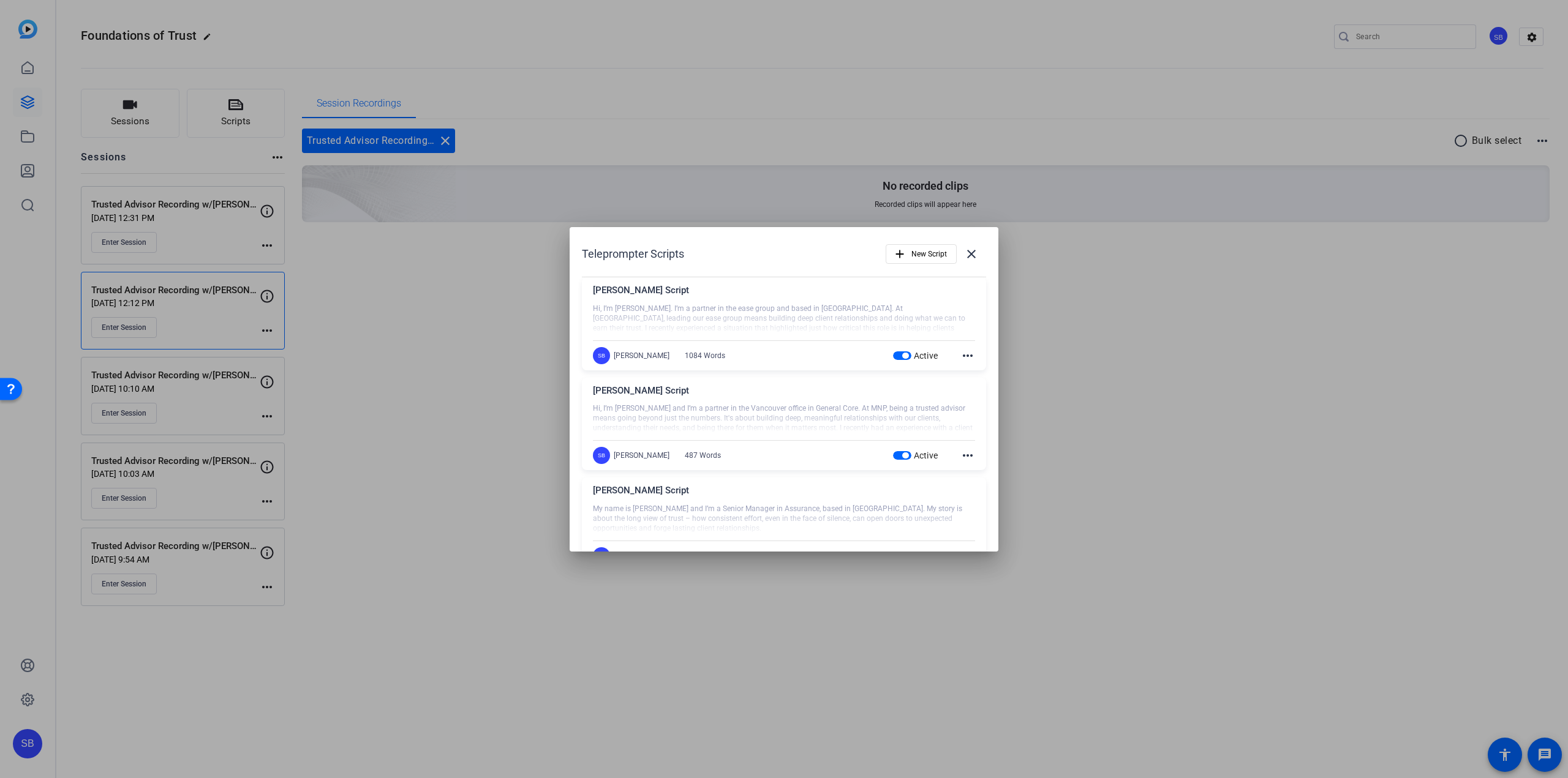
click at [1155, 411] on div at bounding box center [784, 389] width 1568 height 778
